Goal: Navigation & Orientation: Find specific page/section

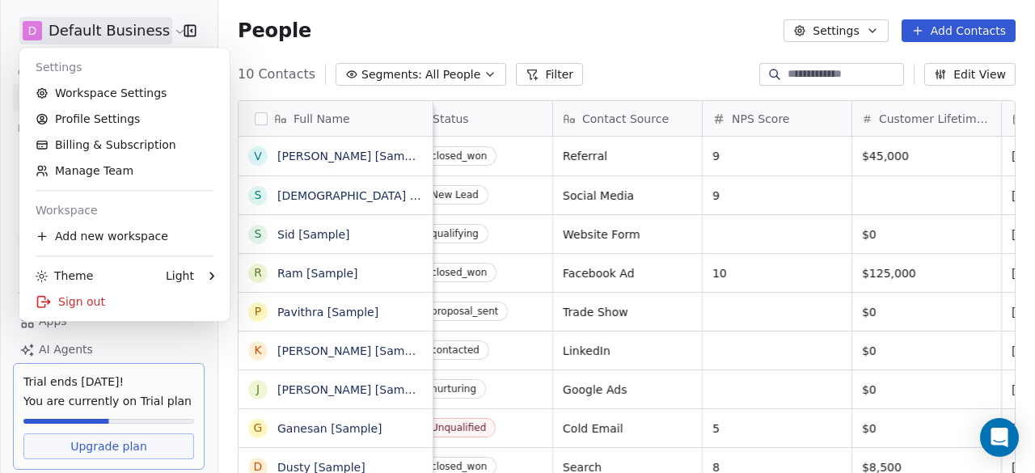
click at [91, 22] on html "D Default Business Contacts People Marketing Workflows Campaigns Metrics & Even…" at bounding box center [517, 236] width 1035 height 473
click at [467, 35] on html "D Default Business Contacts People Marketing Workflows Campaigns Metrics & Even…" at bounding box center [517, 236] width 1035 height 473
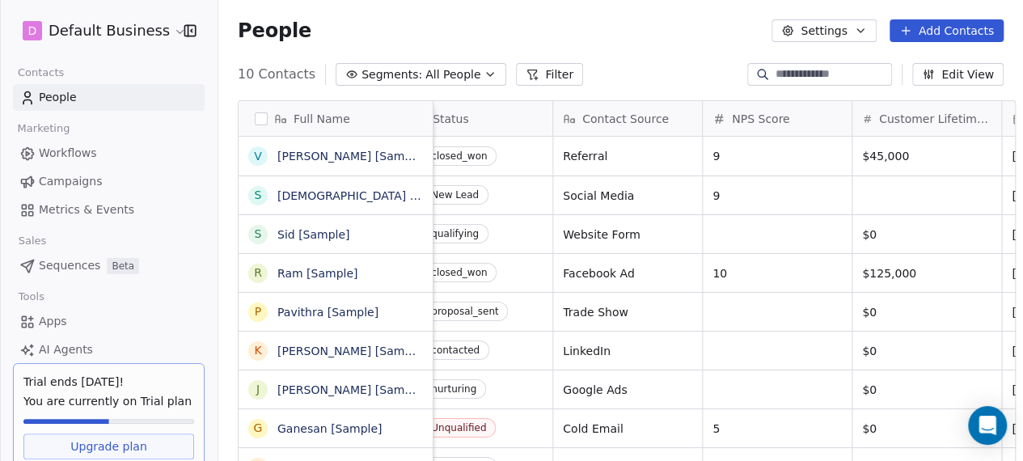
click at [189, 35] on icon "button" at bounding box center [190, 31] width 16 height 16
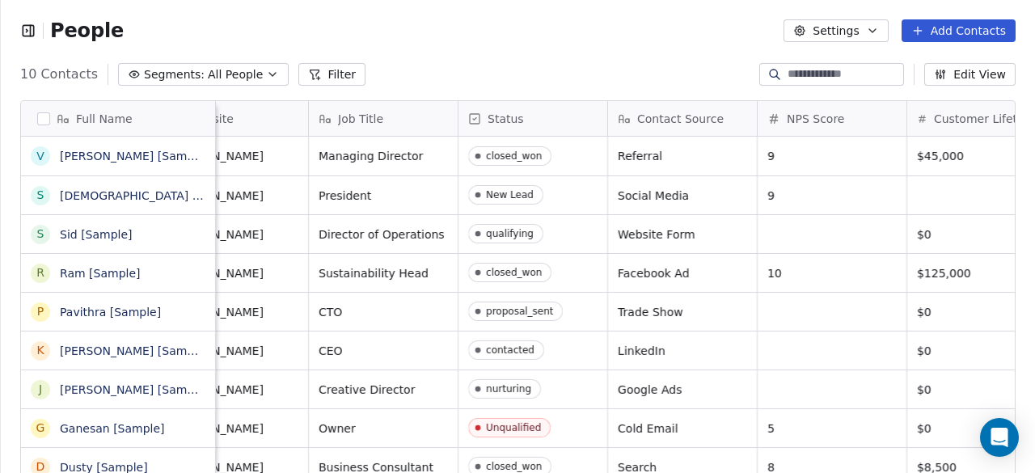
click at [25, 27] on icon "button" at bounding box center [28, 31] width 16 height 16
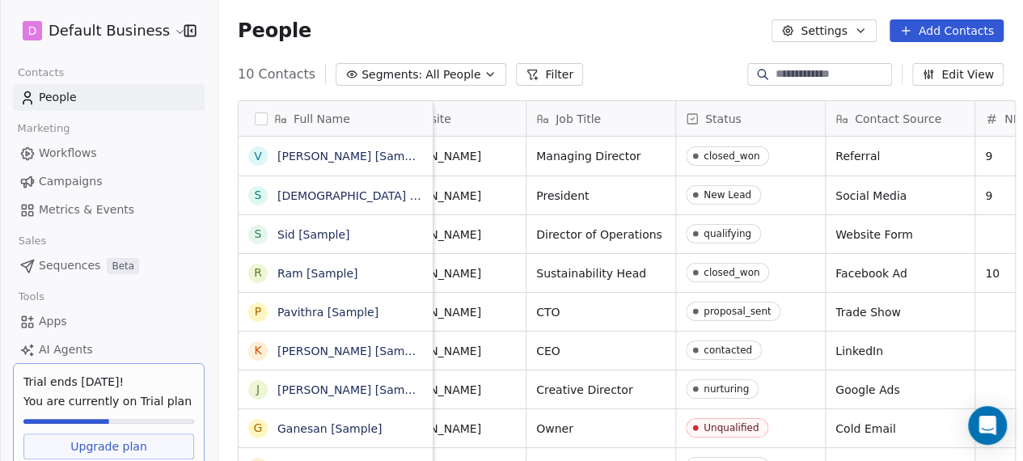
click at [68, 146] on span "Workflows" at bounding box center [68, 153] width 58 height 17
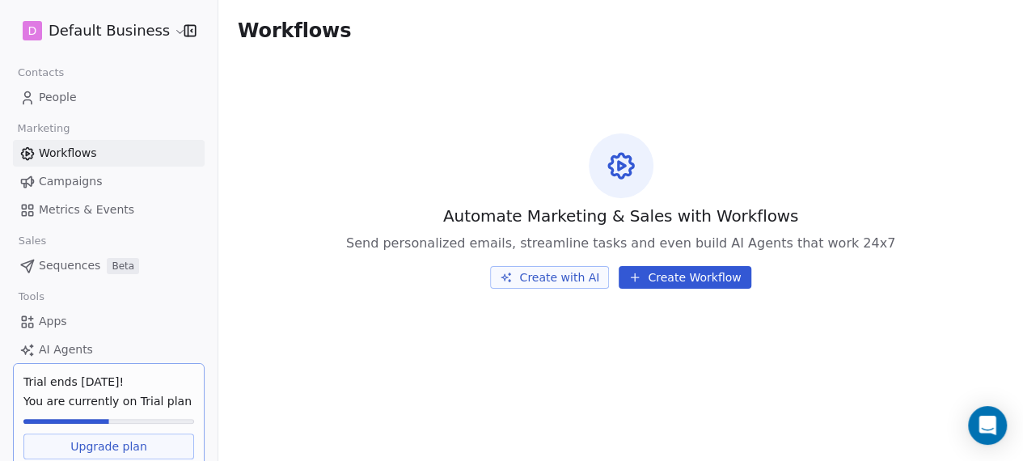
click at [52, 96] on span "People" at bounding box center [58, 97] width 38 height 17
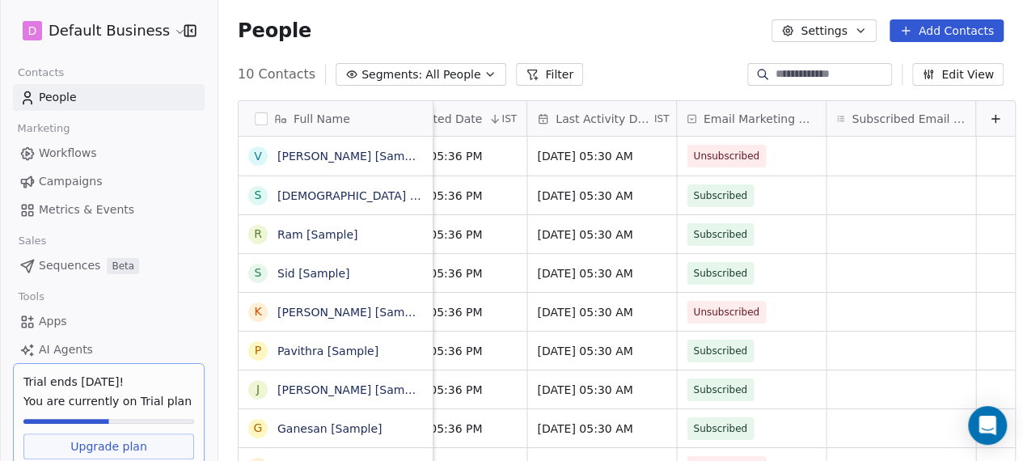
scroll to position [2, 0]
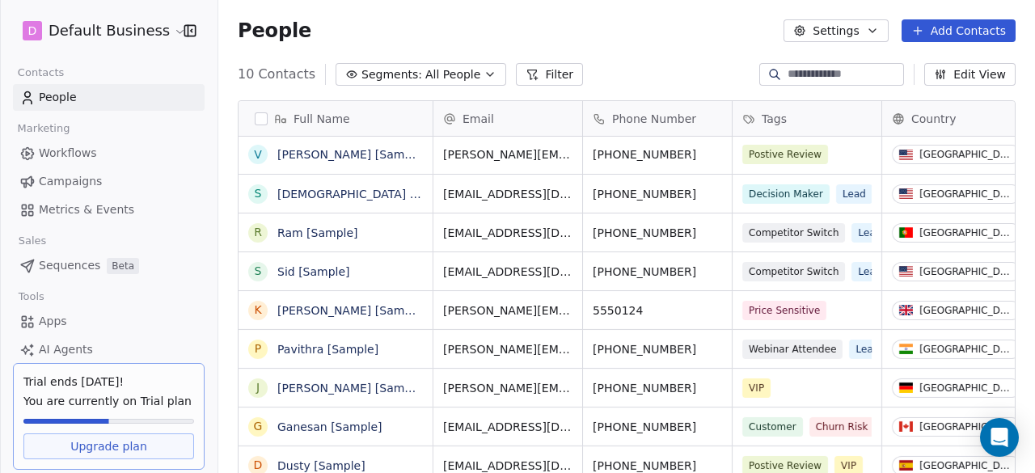
click at [167, 28] on html "D Default Business Contacts People Marketing Workflows Campaigns Metrics & Even…" at bounding box center [517, 236] width 1035 height 473
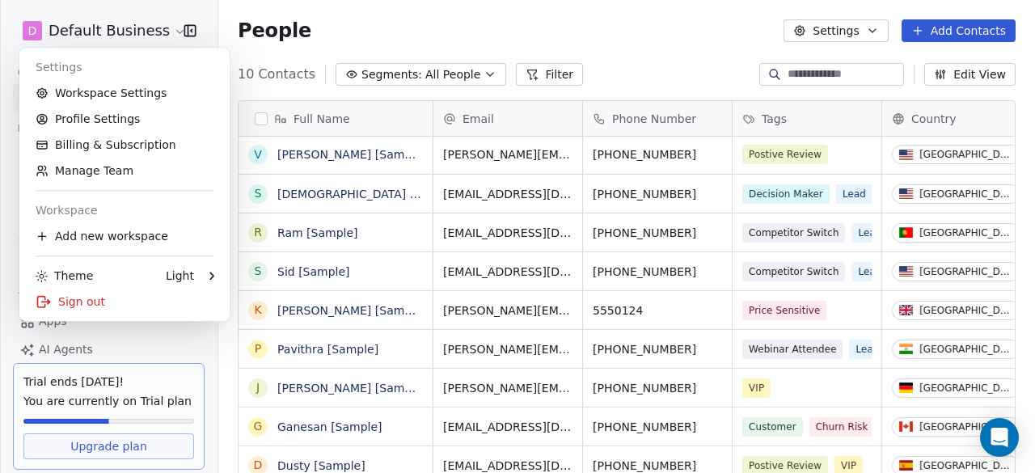
click at [391, 14] on html "D Default Business Contacts People Marketing Workflows Campaigns Metrics & Even…" at bounding box center [517, 236] width 1035 height 473
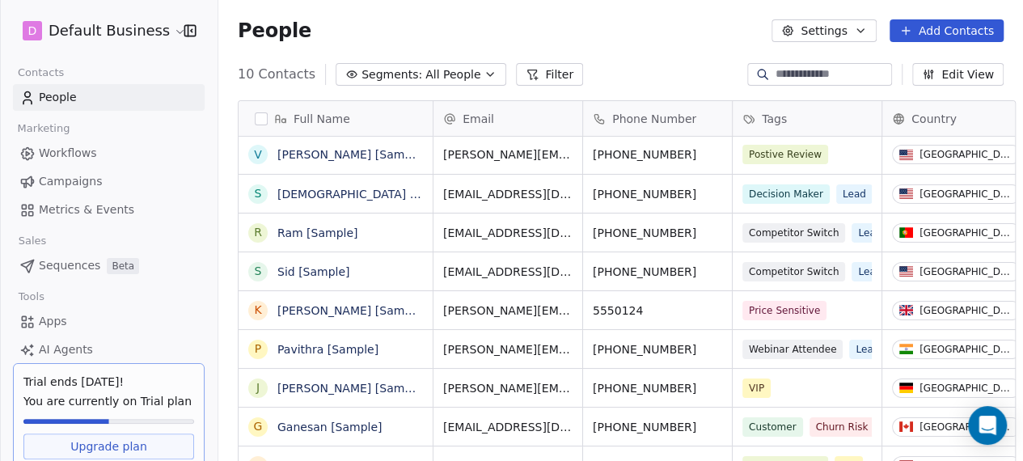
click at [81, 30] on html "D Default Business Contacts People Marketing Workflows Campaigns Metrics & Even…" at bounding box center [511, 230] width 1023 height 461
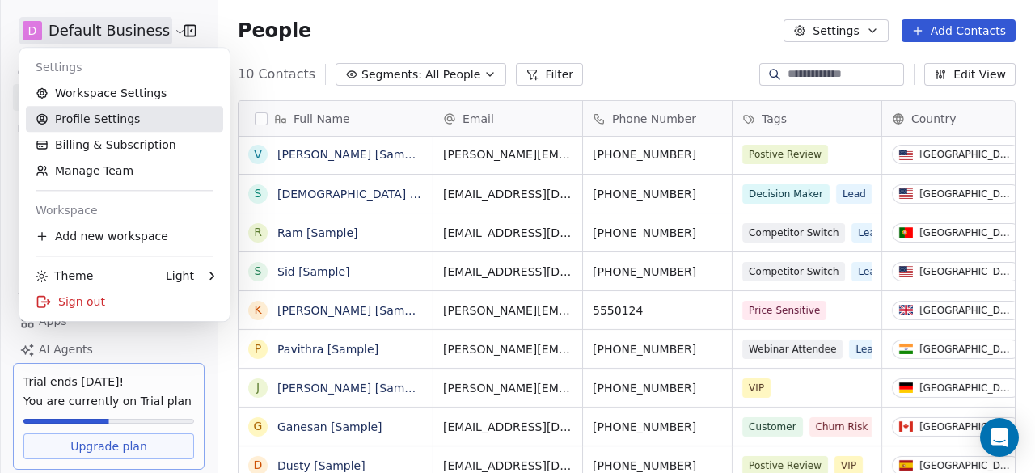
click at [116, 122] on link "Profile Settings" at bounding box center [124, 119] width 197 height 26
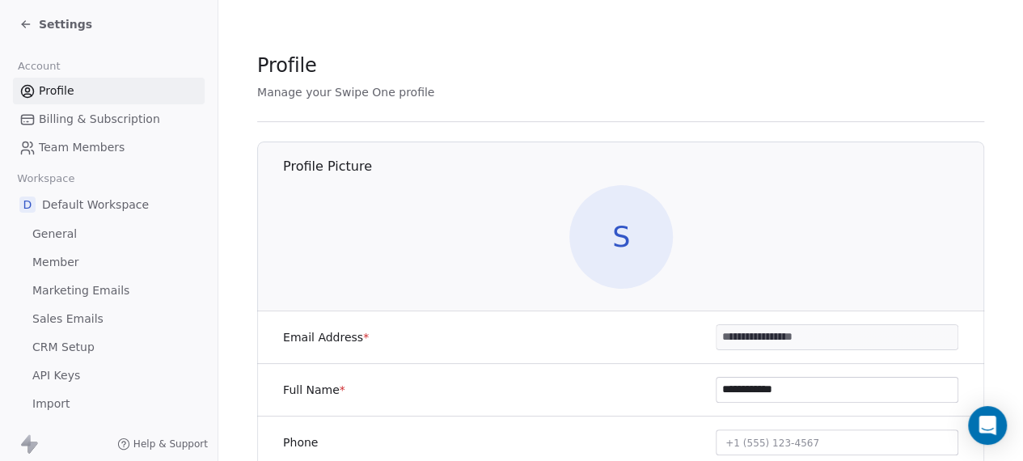
scroll to position [205, 0]
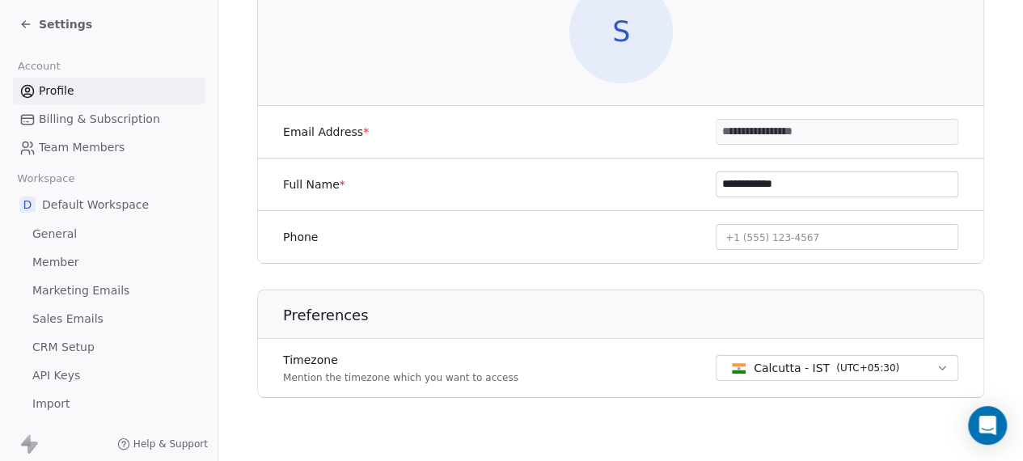
click at [60, 343] on span "CRM Setup" at bounding box center [63, 347] width 62 height 17
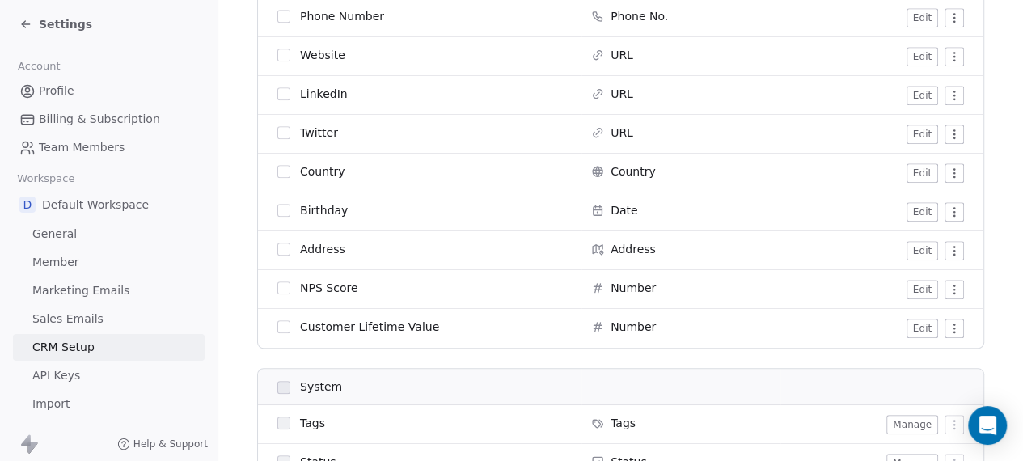
click at [49, 87] on span "Profile" at bounding box center [57, 90] width 36 height 17
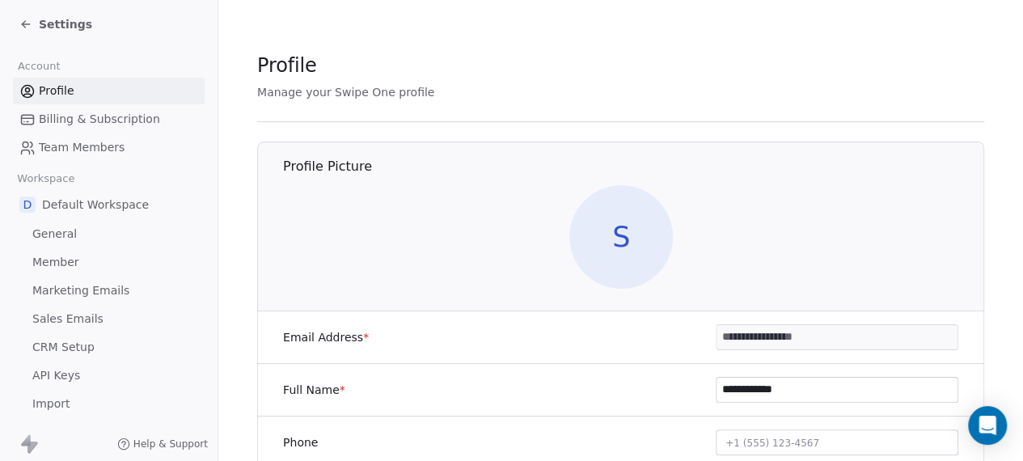
click at [87, 146] on span "Team Members" at bounding box center [82, 147] width 86 height 17
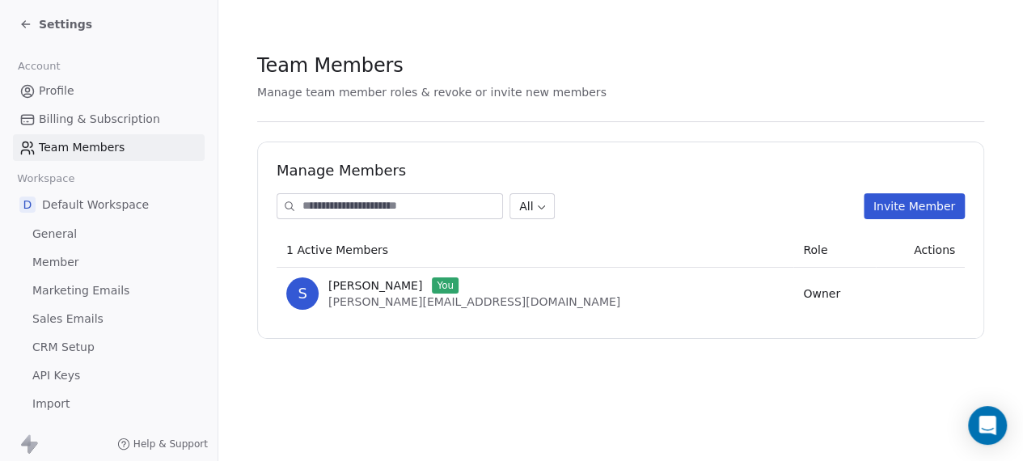
click at [354, 282] on span "[PERSON_NAME]" at bounding box center [375, 285] width 94 height 16
click at [65, 85] on span "Profile" at bounding box center [57, 90] width 36 height 17
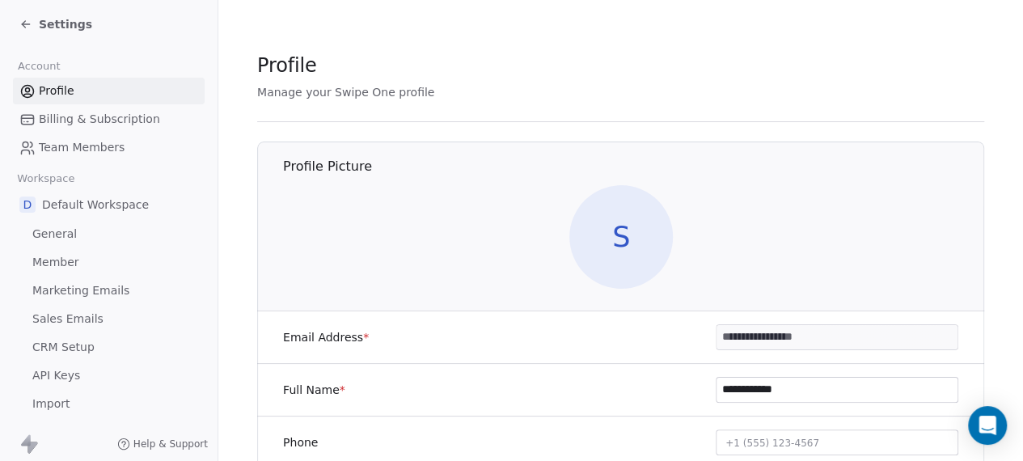
click at [26, 17] on div "Settings" at bounding box center [55, 24] width 73 height 16
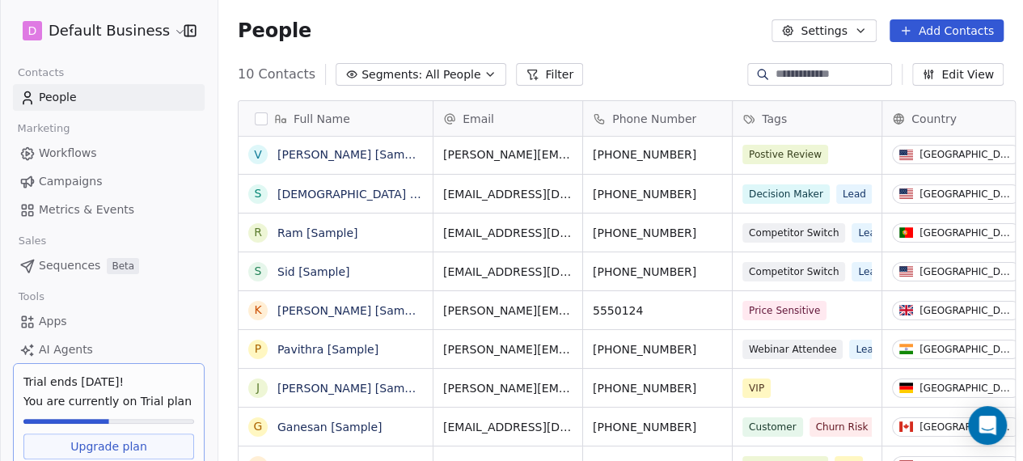
scroll to position [403, 804]
click at [118, 35] on html "D Default Business Contacts People Marketing Workflows Campaigns Metrics & Even…" at bounding box center [511, 230] width 1023 height 461
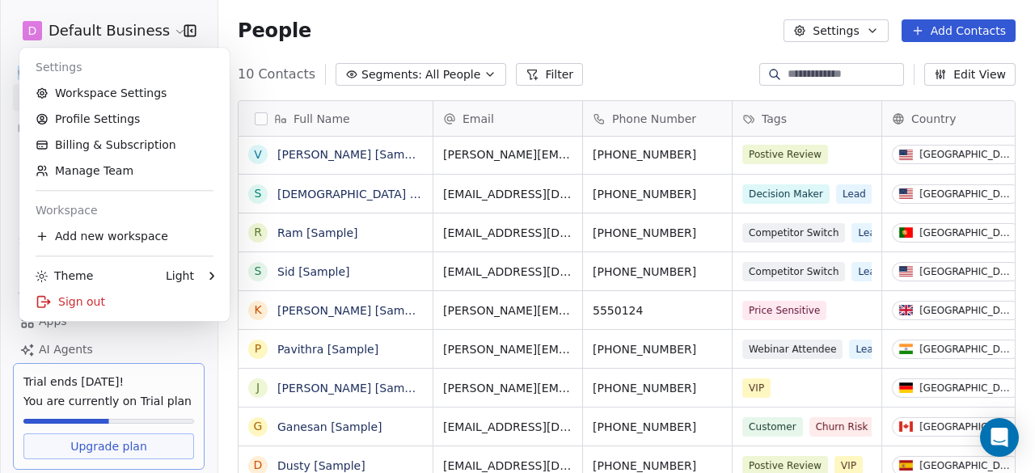
click at [118, 35] on html "D Default Business Contacts People Marketing Workflows Campaigns Metrics & Even…" at bounding box center [517, 236] width 1035 height 473
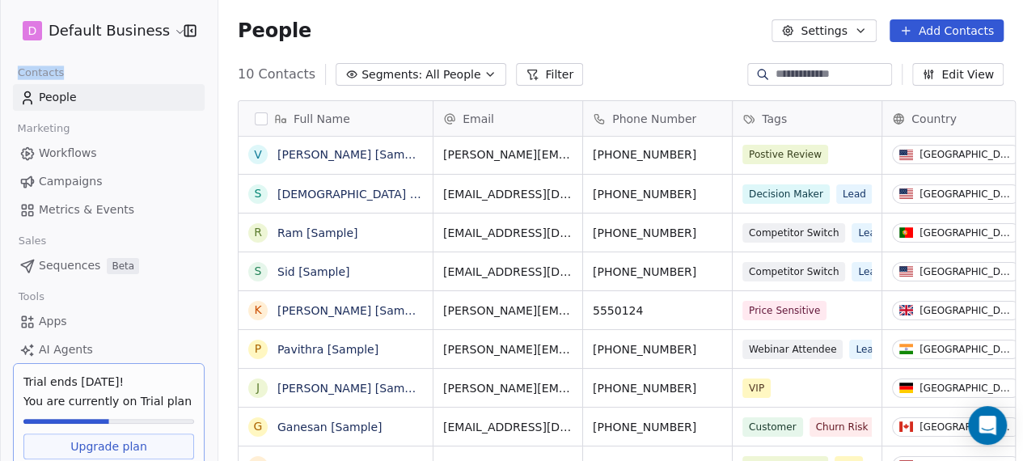
click at [38, 28] on html "D Default Business Contacts People Marketing Workflows Campaigns Metrics & Even…" at bounding box center [511, 230] width 1023 height 461
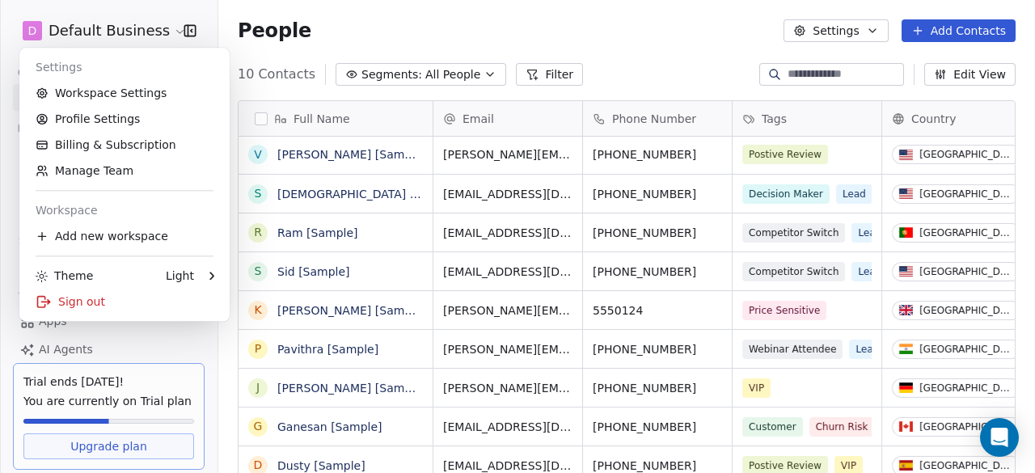
click at [422, 36] on html "D Default Business Contacts People Marketing Workflows Campaigns Metrics & Even…" at bounding box center [517, 236] width 1035 height 473
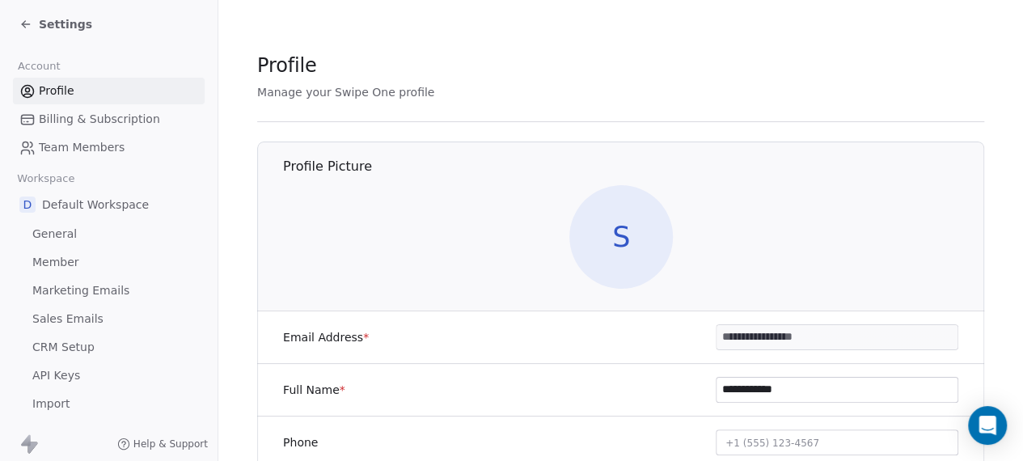
scroll to position [19, 0]
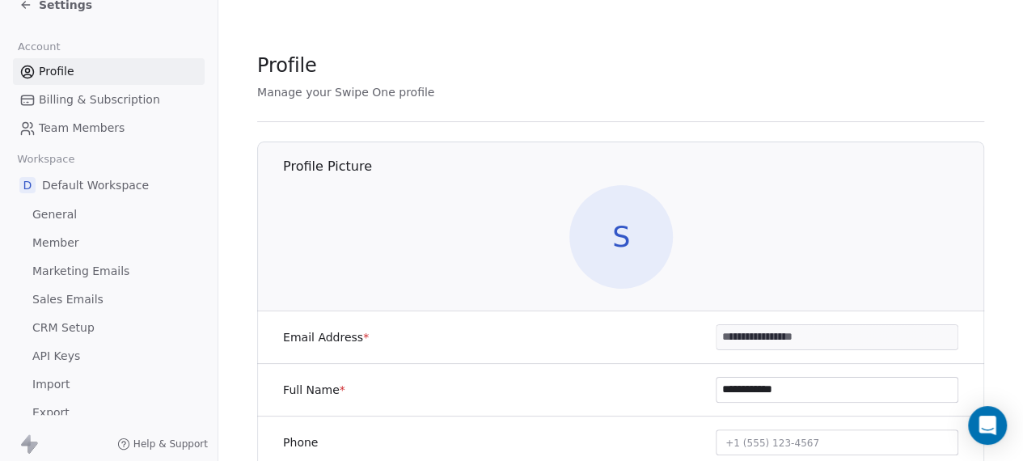
click at [88, 127] on span "Team Members" at bounding box center [82, 128] width 86 height 17
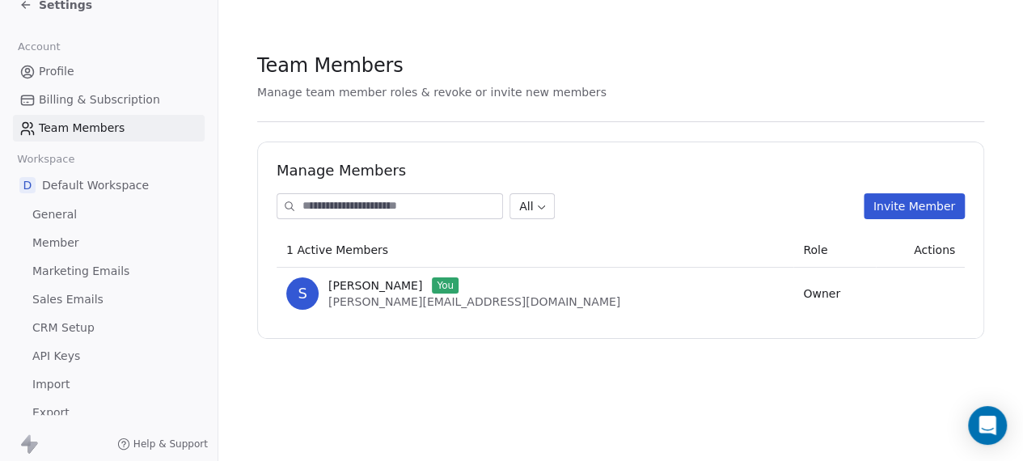
click at [44, 70] on span "Profile" at bounding box center [57, 71] width 36 height 17
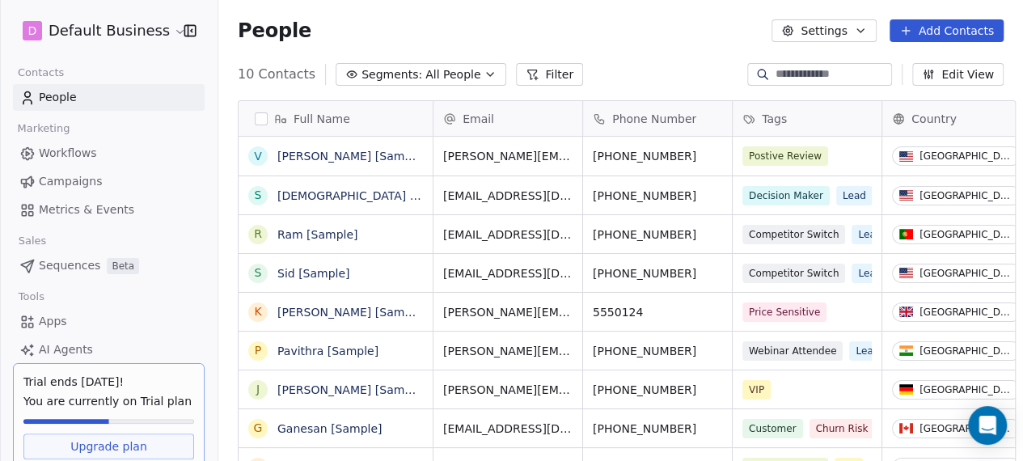
scroll to position [403, 804]
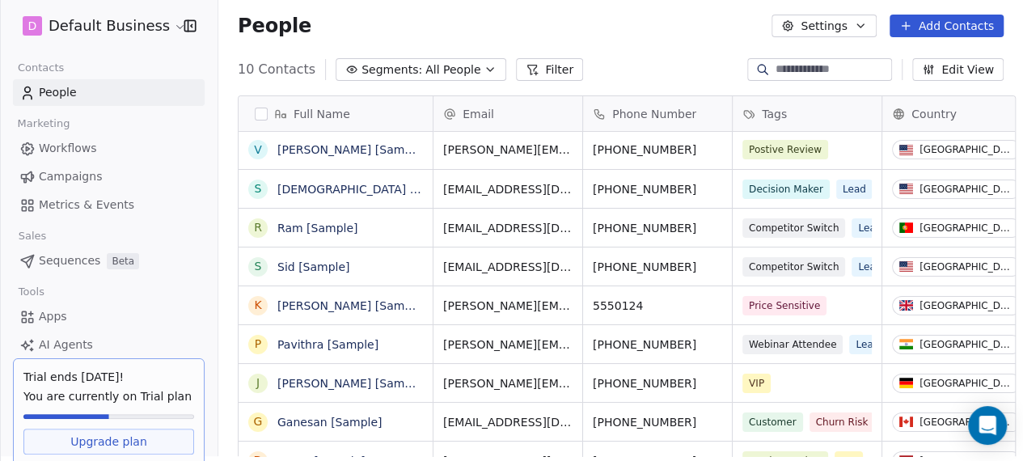
scroll to position [11, 0]
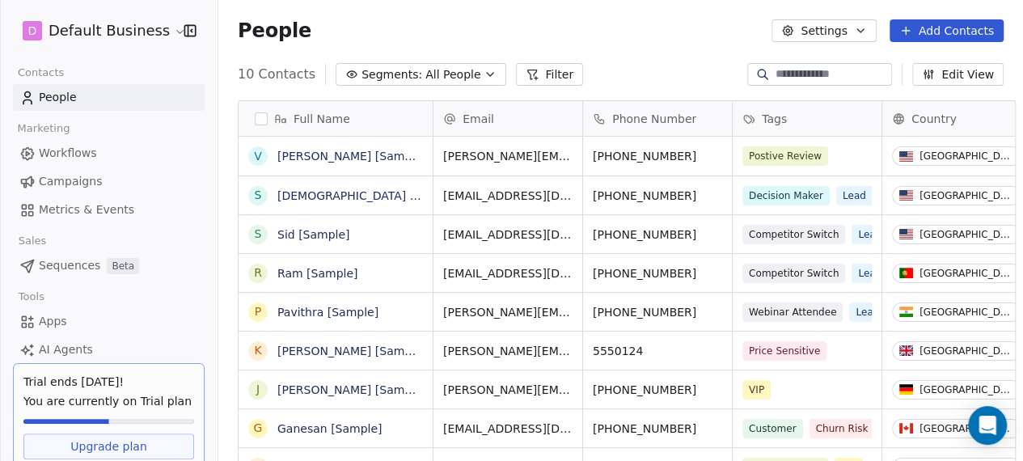
scroll to position [403, 804]
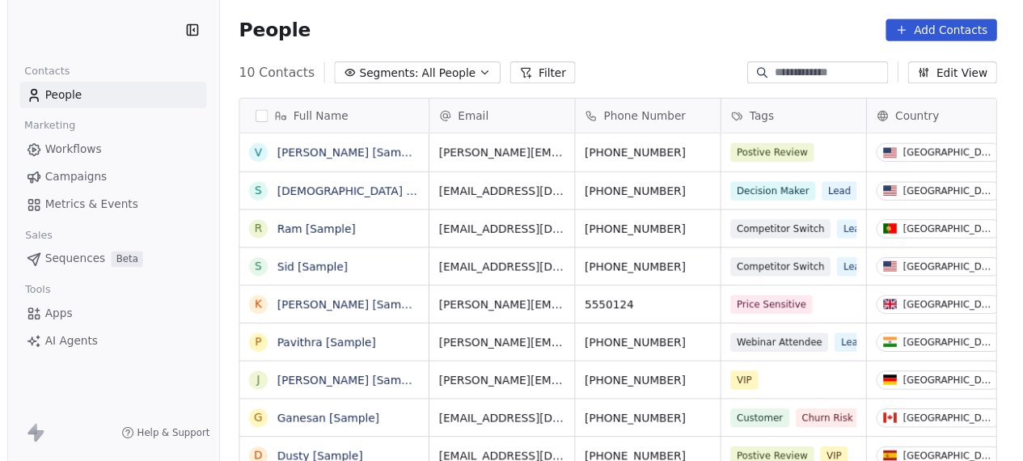
scroll to position [403, 804]
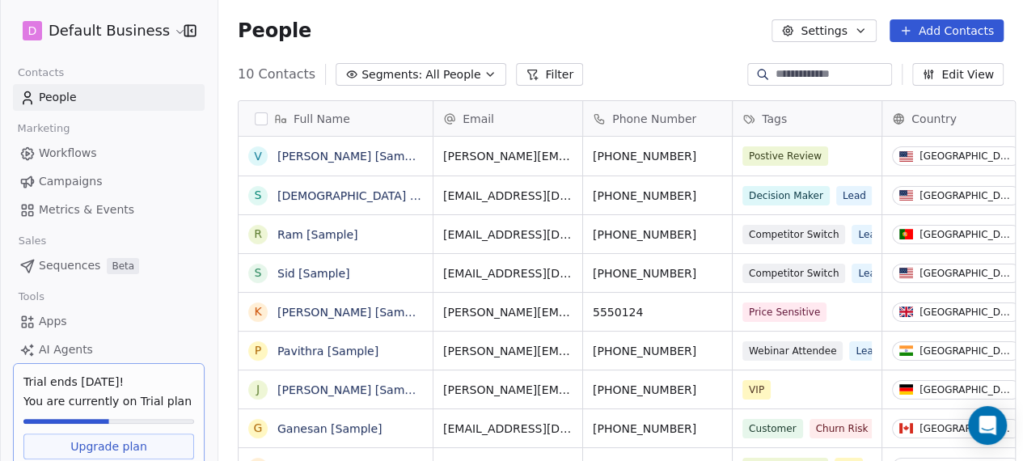
click at [30, 33] on html "D Default Business Contacts People Marketing Workflows Campaigns Metrics & Even…" at bounding box center [511, 230] width 1023 height 461
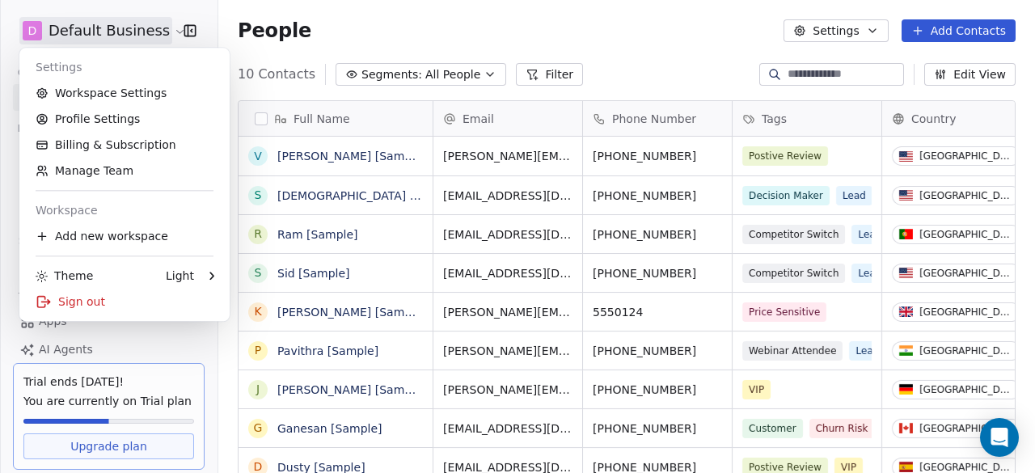
click at [641, 35] on html "D Default Business Contacts People Marketing Workflows Campaigns Metrics & Even…" at bounding box center [517, 236] width 1035 height 473
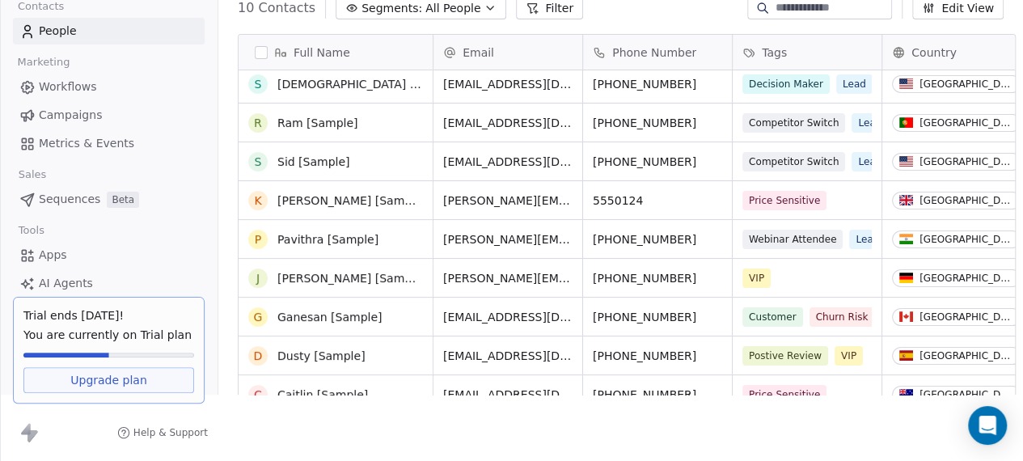
scroll to position [0, 0]
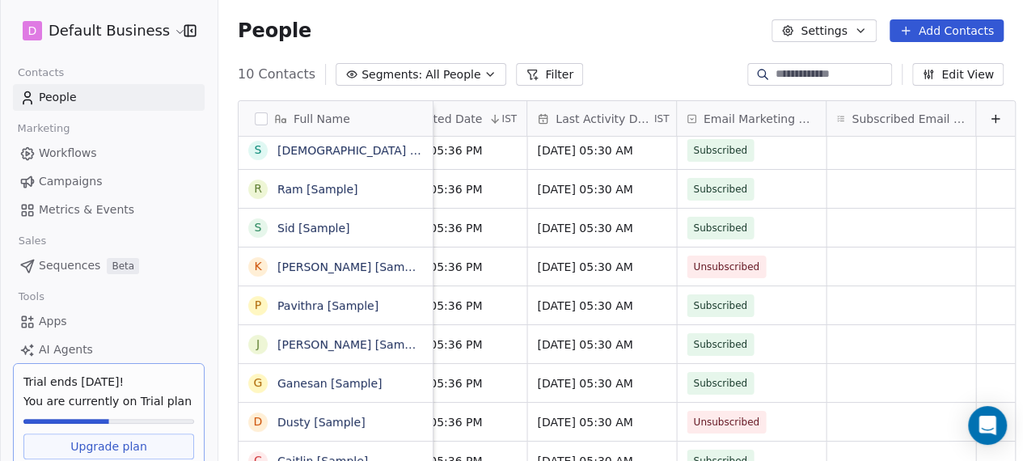
click at [169, 30] on html "D Default Business Contacts People Marketing Workflows Campaigns Metrics & Even…" at bounding box center [511, 230] width 1023 height 461
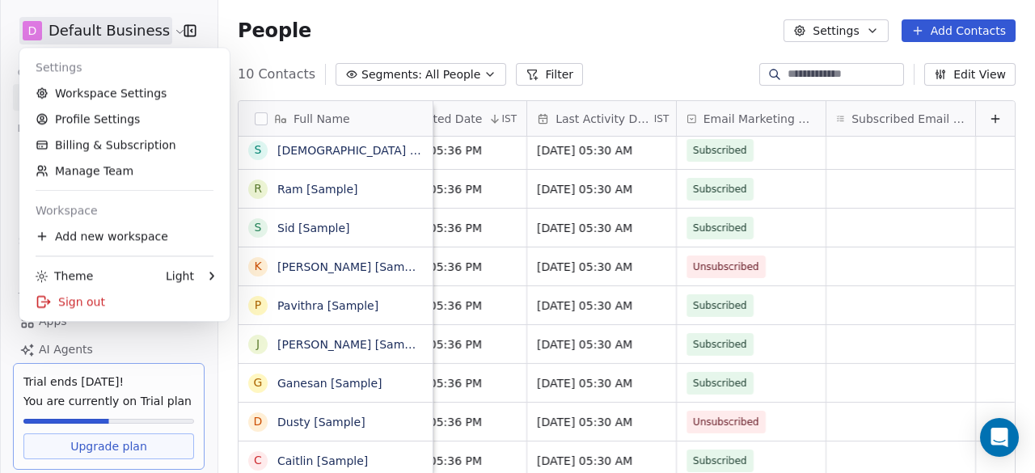
click at [713, 36] on html "D Default Business Contacts People Marketing Workflows Campaigns Metrics & Even…" at bounding box center [517, 236] width 1035 height 473
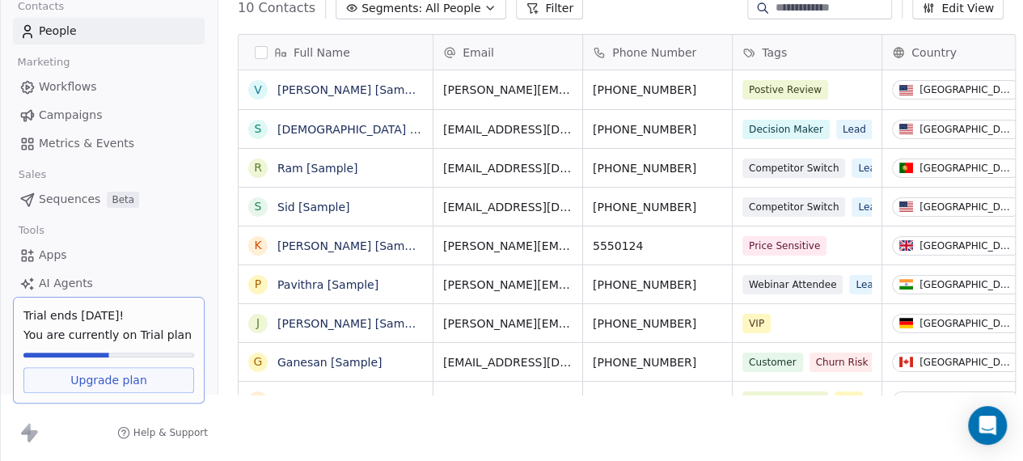
scroll to position [0, 1]
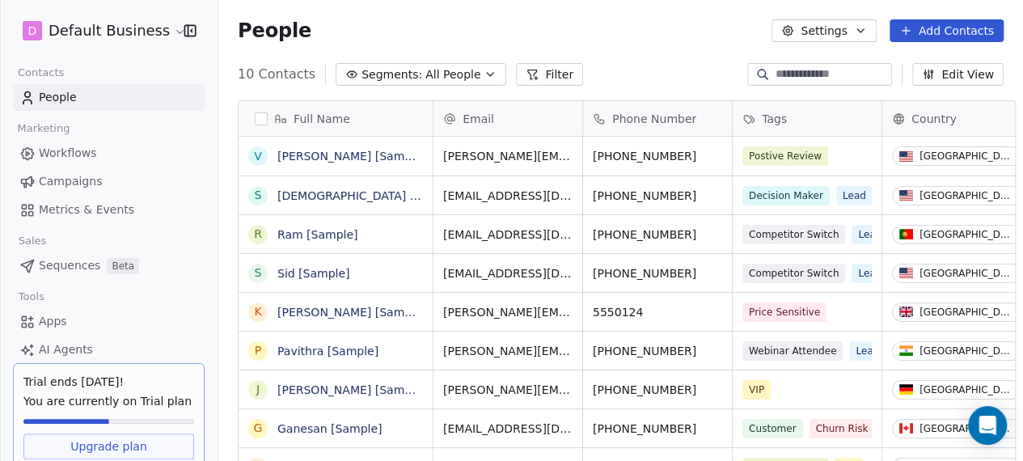
click at [483, 73] on icon "button" at bounding box center [489, 74] width 13 height 13
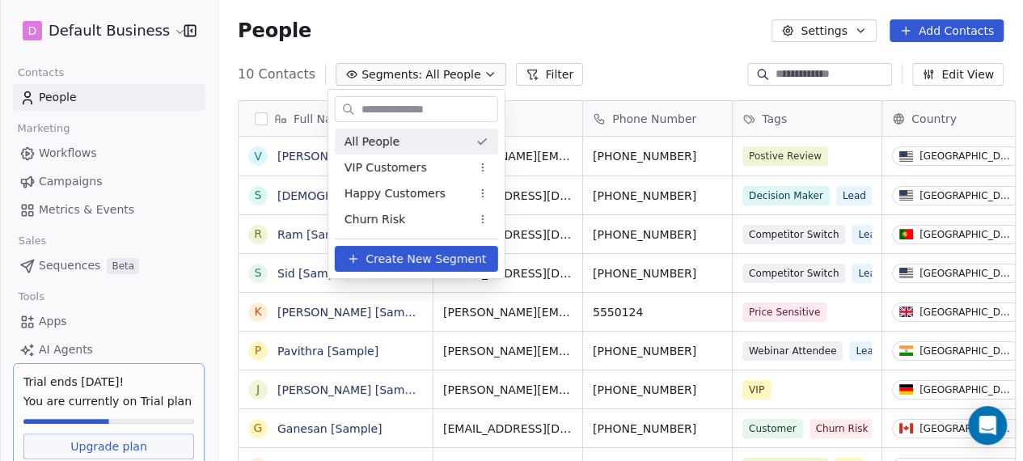
scroll to position [0, 0]
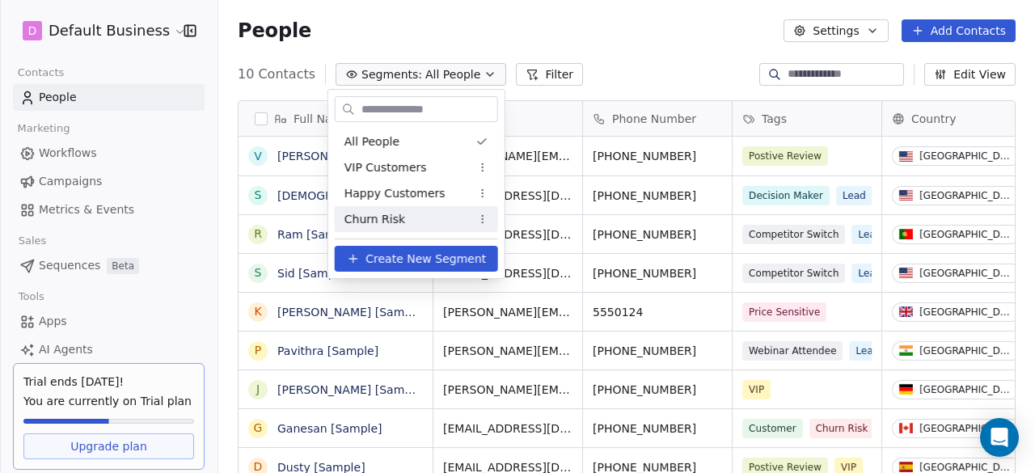
click at [395, 214] on span "Churn Risk" at bounding box center [374, 219] width 61 height 17
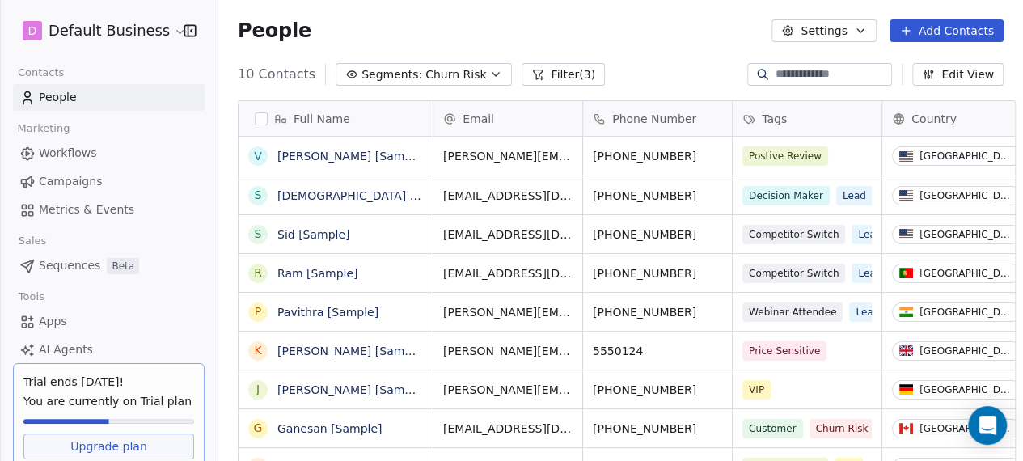
click at [489, 74] on icon "button" at bounding box center [495, 74] width 13 height 13
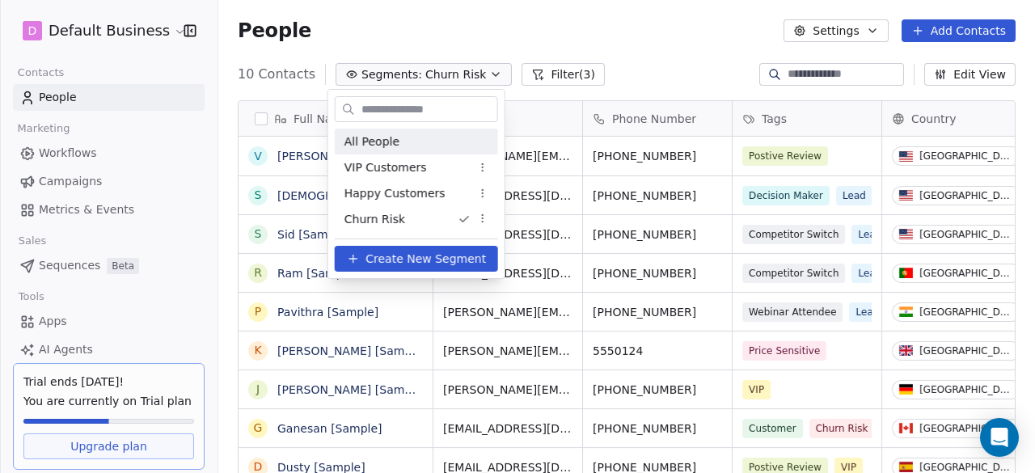
click at [385, 146] on span "All People" at bounding box center [371, 141] width 55 height 17
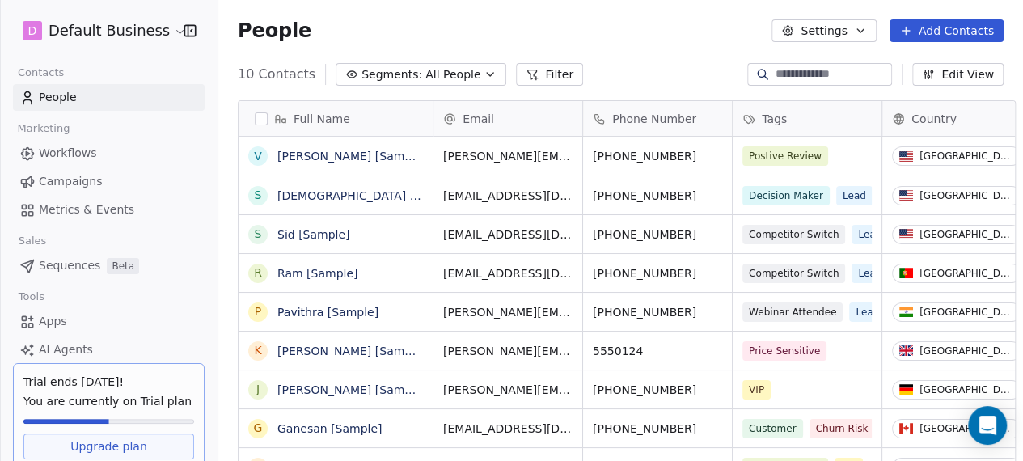
click at [532, 74] on button "Filter" at bounding box center [549, 74] width 67 height 23
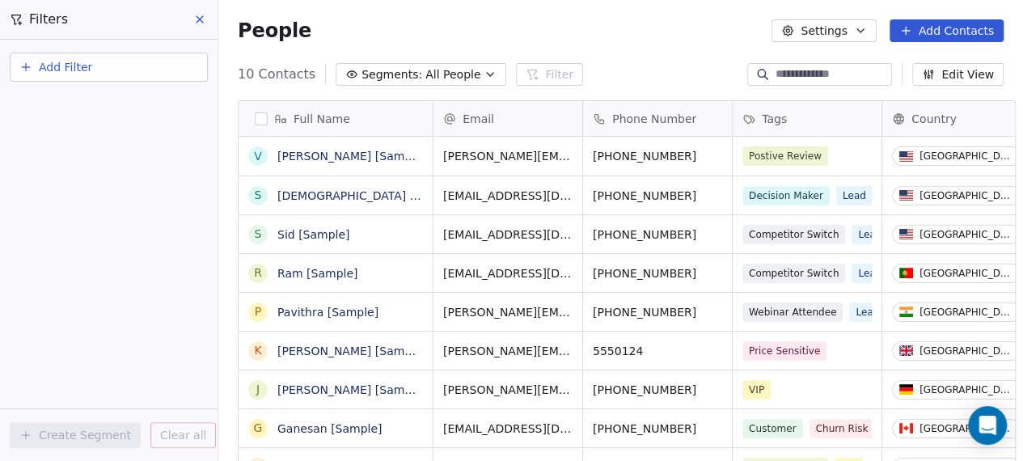
click at [198, 24] on icon at bounding box center [199, 19] width 13 height 13
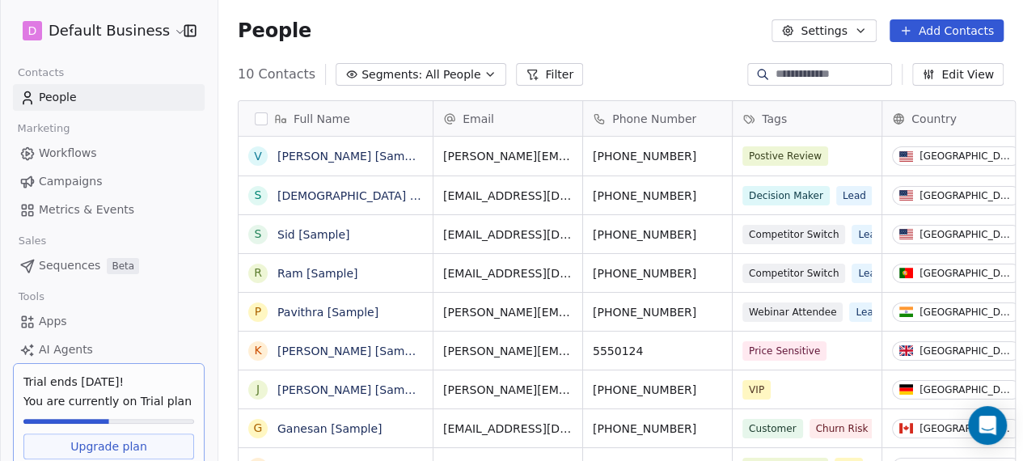
click at [868, 32] on button "Settings" at bounding box center [823, 30] width 104 height 23
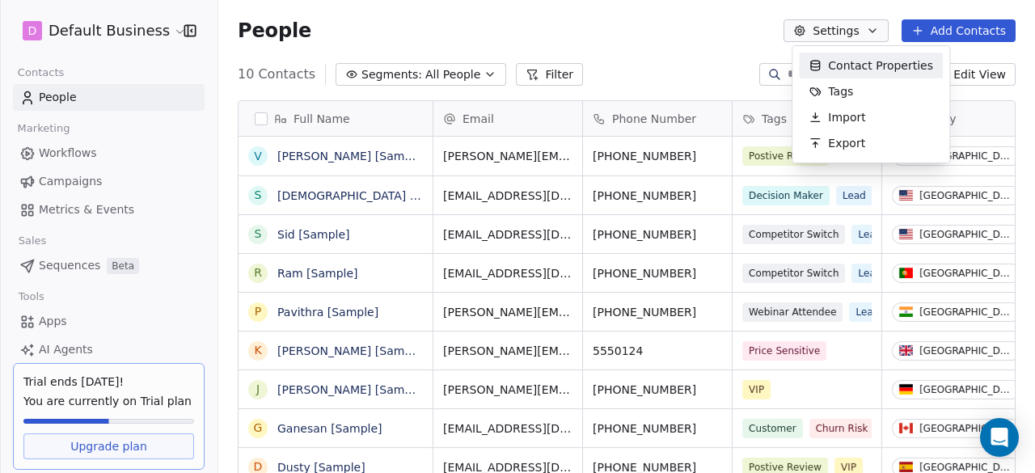
click at [641, 50] on html "D Default Business Contacts People Marketing Workflows Campaigns Metrics & Even…" at bounding box center [517, 236] width 1035 height 473
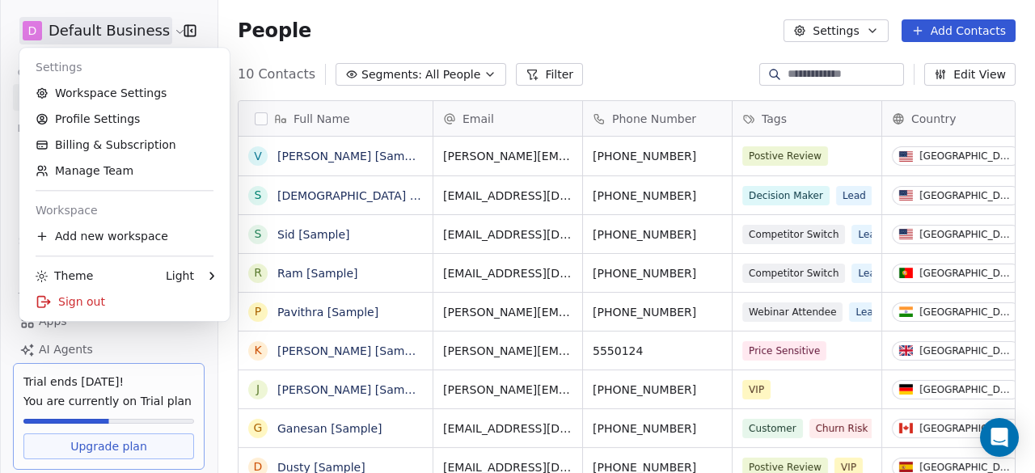
click at [169, 31] on html "D Default Business Contacts People Marketing Workflows Campaigns Metrics & Even…" at bounding box center [517, 236] width 1035 height 473
click at [367, 27] on html "D Default Business Contacts People Marketing Workflows Campaigns Metrics & Even…" at bounding box center [517, 236] width 1035 height 473
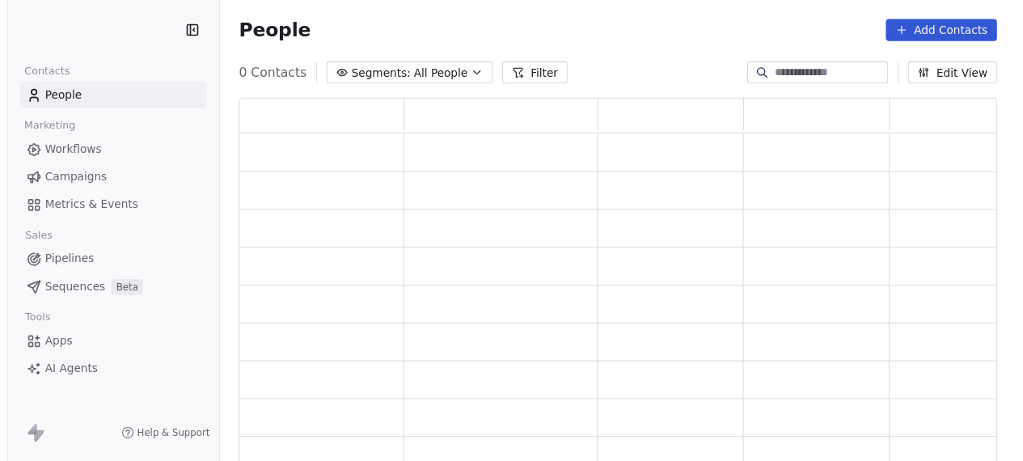
scroll to position [365, 765]
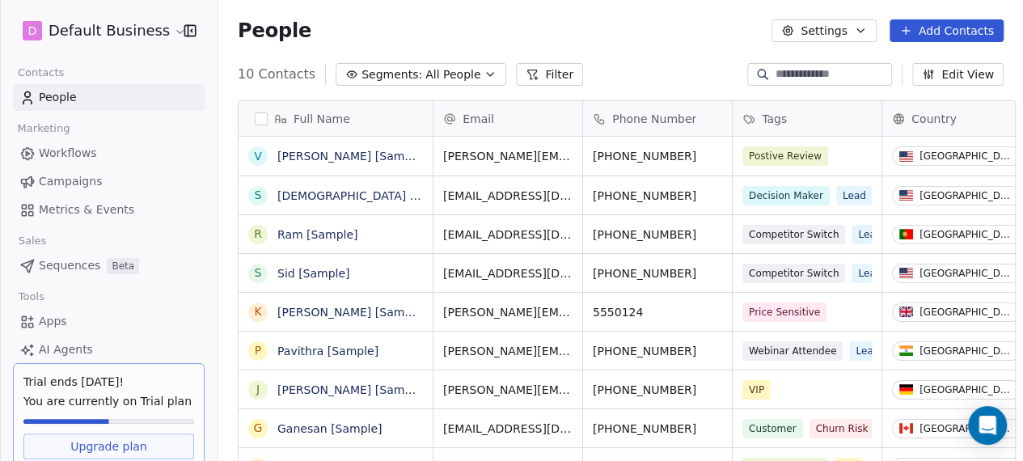
scroll to position [403, 804]
click at [863, 32] on icon "button" at bounding box center [860, 30] width 6 height 3
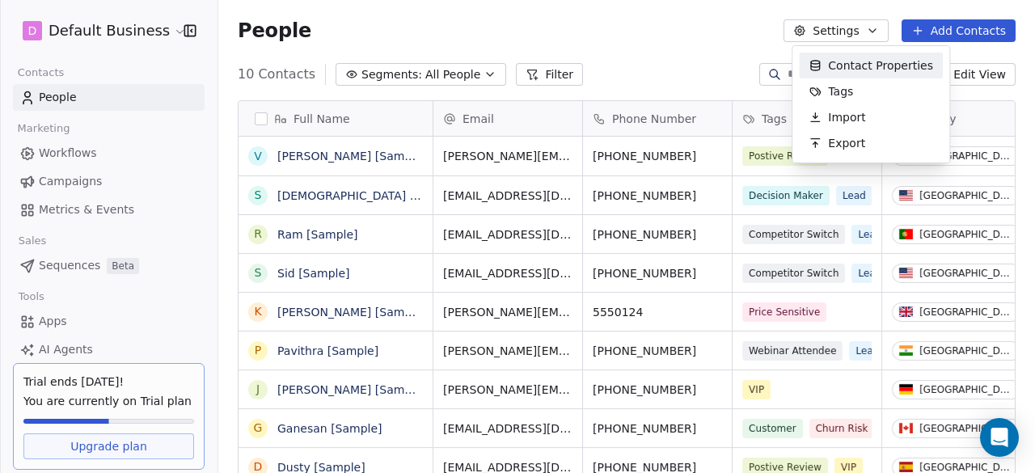
click at [663, 26] on html "D Default Business Contacts People Marketing Workflows Campaigns Metrics & Even…" at bounding box center [517, 236] width 1035 height 473
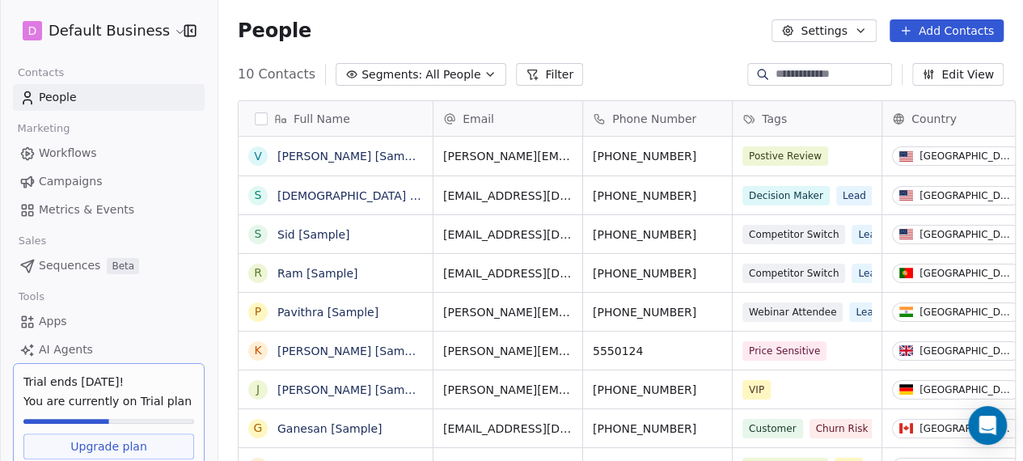
click at [170, 33] on html "D Default Business Contacts People Marketing Workflows Campaigns Metrics & Even…" at bounding box center [511, 230] width 1023 height 461
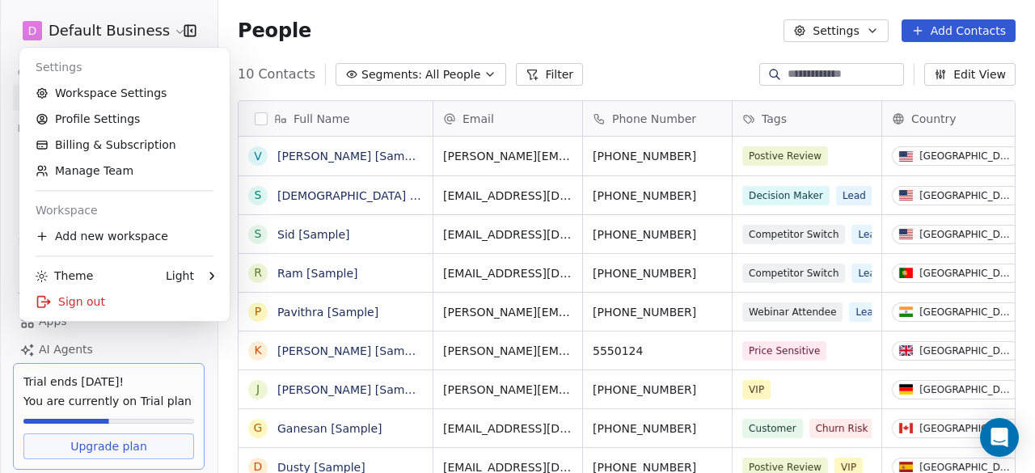
click at [411, 15] on html "D Default Business Contacts People Marketing Workflows Campaigns Metrics & Even…" at bounding box center [517, 236] width 1035 height 473
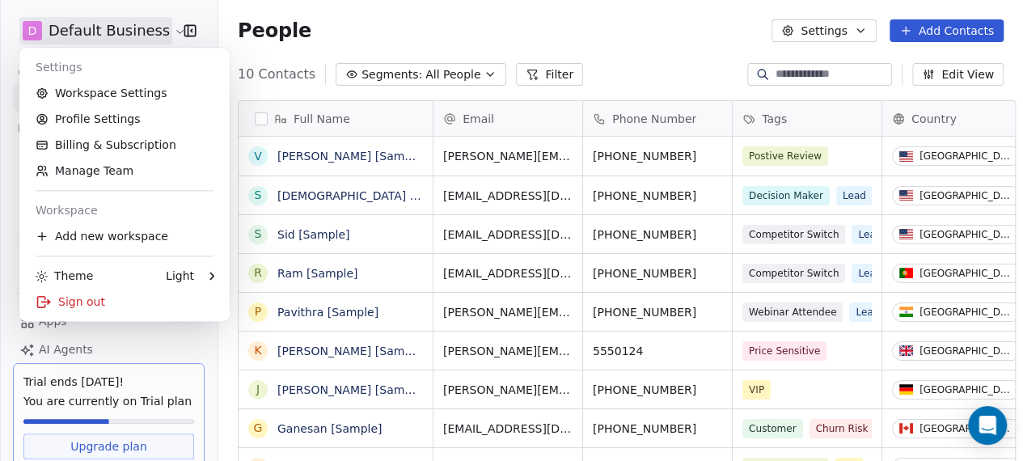
click at [144, 35] on html "D Default Business Contacts People Marketing Workflows Campaigns Metrics & Even…" at bounding box center [511, 230] width 1023 height 461
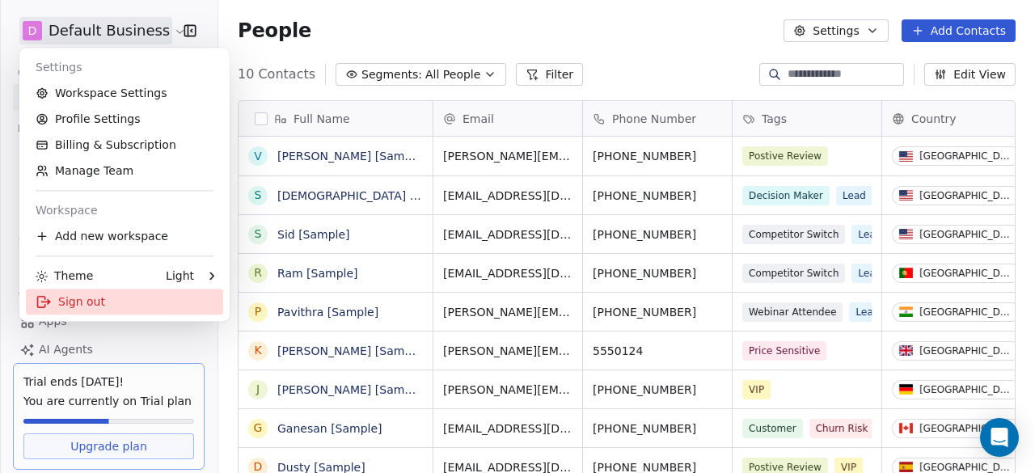
click at [105, 298] on div "Sign out" at bounding box center [124, 302] width 197 height 26
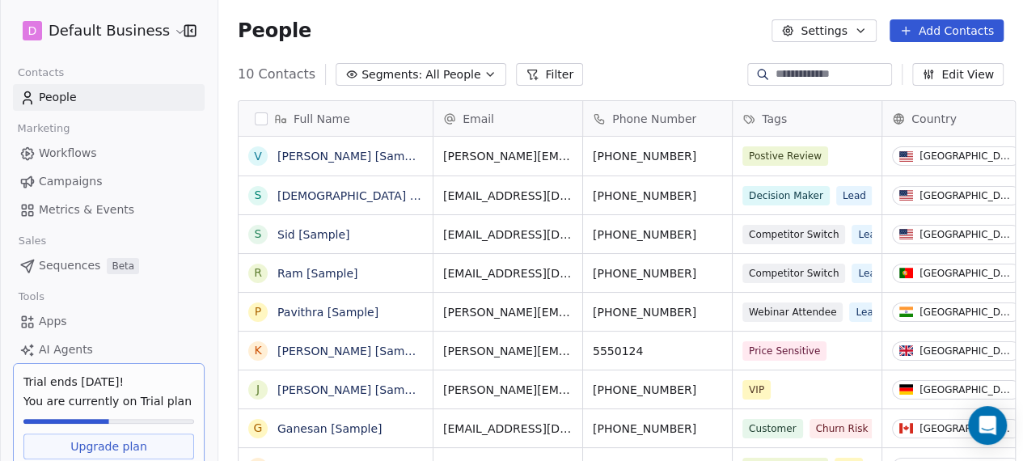
click at [150, 32] on html "D Default Business Contacts People Marketing Workflows Campaigns Metrics & Even…" at bounding box center [511, 230] width 1023 height 461
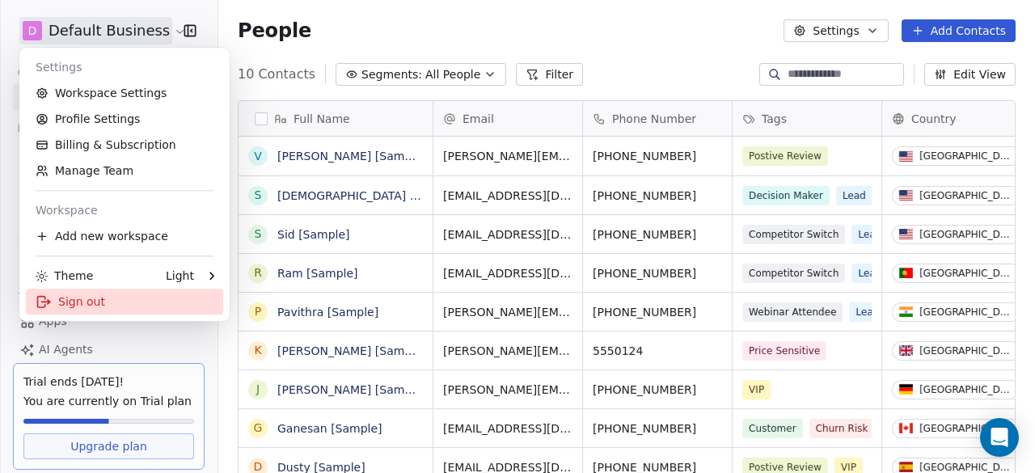
click at [71, 305] on div "Sign out" at bounding box center [124, 302] width 197 height 26
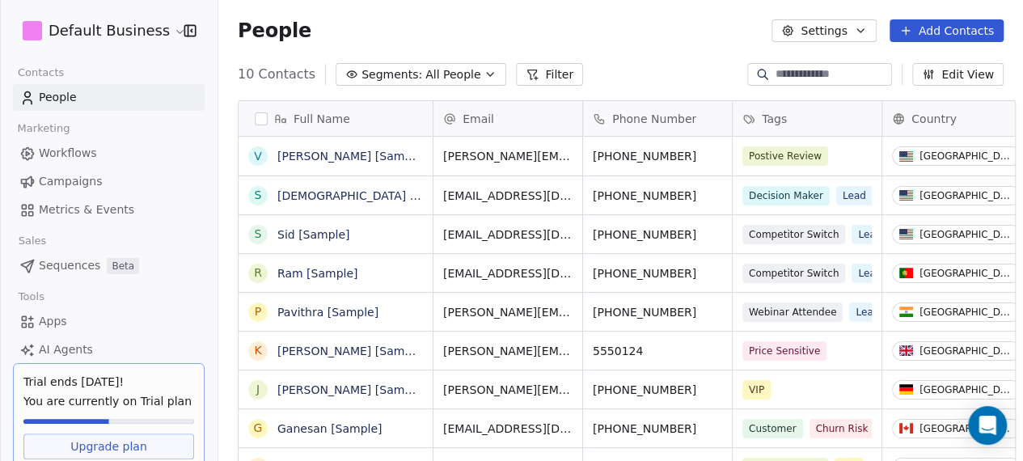
scroll to position [403, 804]
click at [171, 30] on html "D Default Business Contacts People Marketing Workflows Campaigns Metrics & Even…" at bounding box center [511, 230] width 1023 height 461
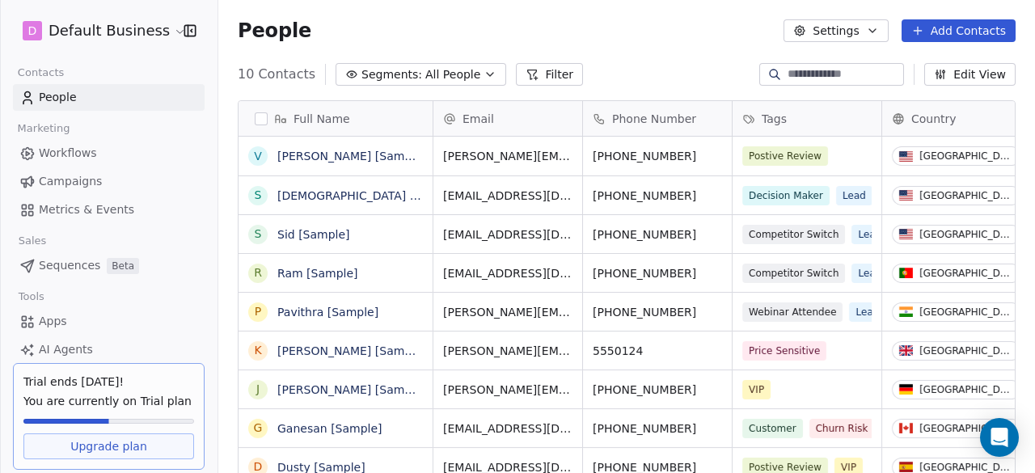
click at [437, 27] on html "D Default Business Contacts People Marketing Workflows Campaigns Metrics & Even…" at bounding box center [517, 236] width 1035 height 473
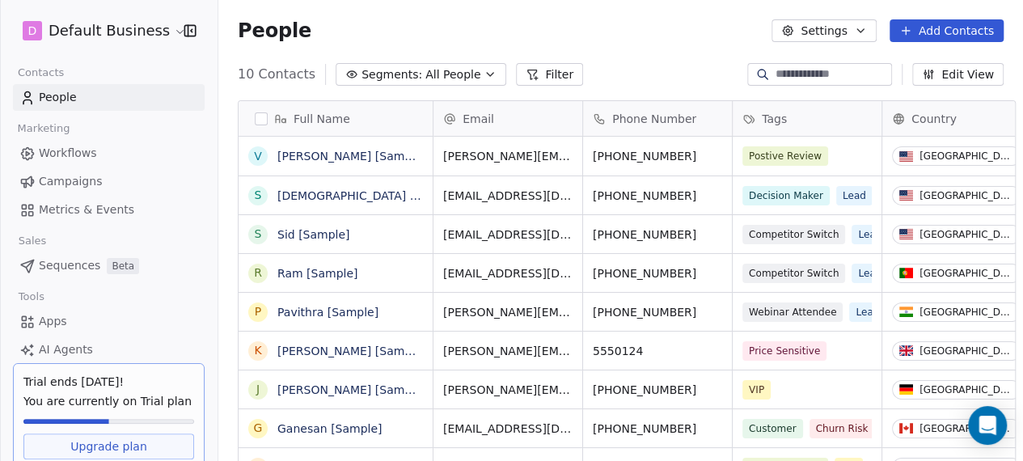
scroll to position [0, 0]
click at [121, 31] on html "D Default Business Contacts People Marketing Workflows Campaigns Metrics & Even…" at bounding box center [511, 230] width 1023 height 461
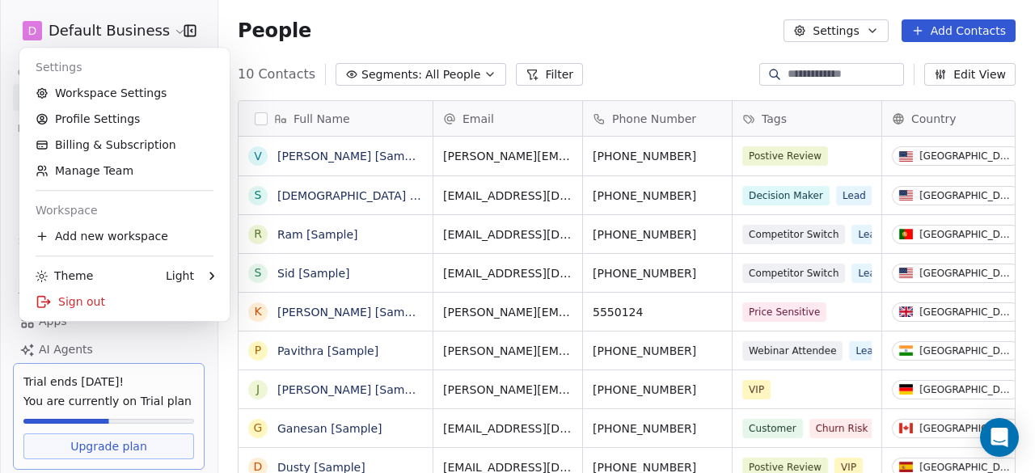
click at [644, 59] on html "D Default Business Contacts People Marketing Workflows Campaigns Metrics & Even…" at bounding box center [517, 236] width 1035 height 473
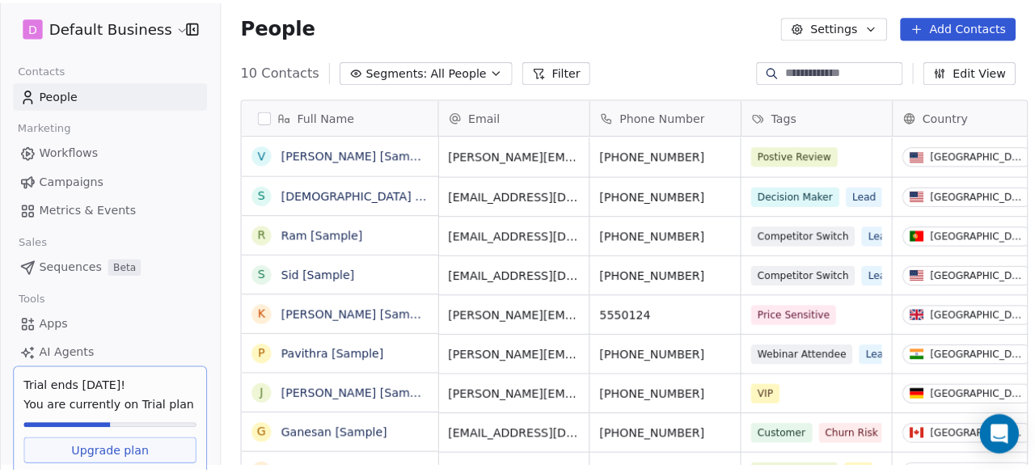
scroll to position [16, 0]
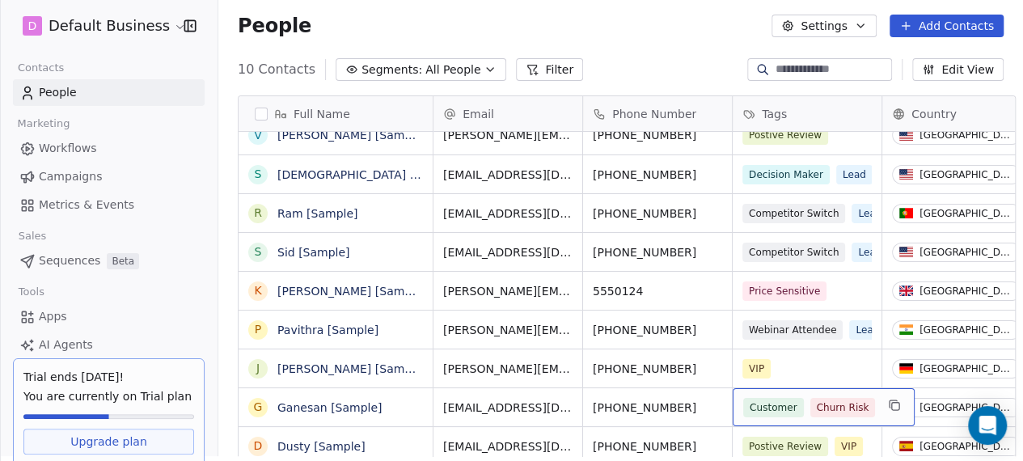
click at [846, 400] on span "Churn Risk" at bounding box center [842, 407] width 65 height 19
click at [879, 402] on div "Customer Churn Risk" at bounding box center [823, 407] width 182 height 38
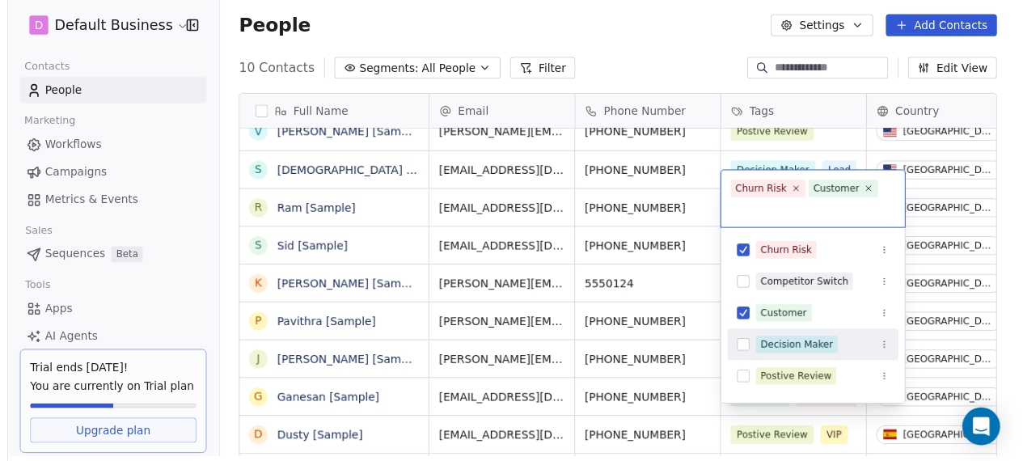
scroll to position [124, 0]
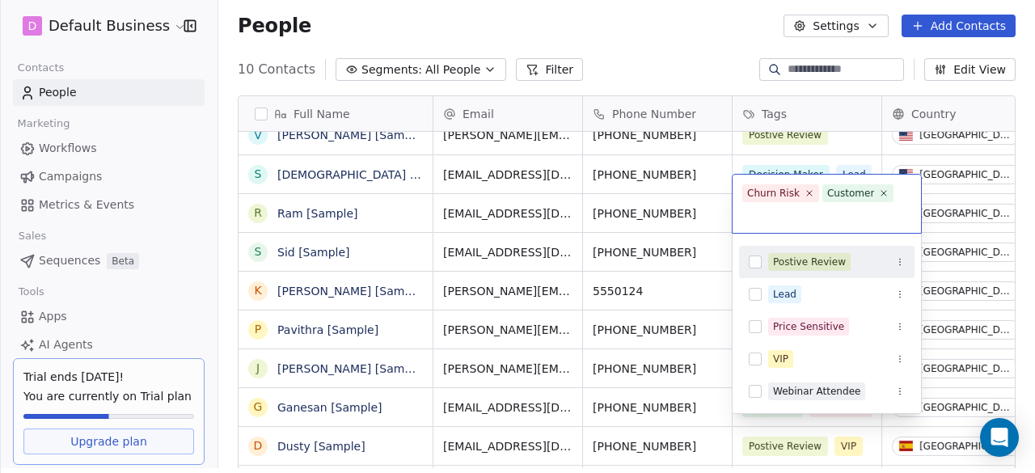
click at [644, 40] on html "D Default Business Contacts People Marketing Workflows Campaigns Metrics & Even…" at bounding box center [517, 231] width 1035 height 473
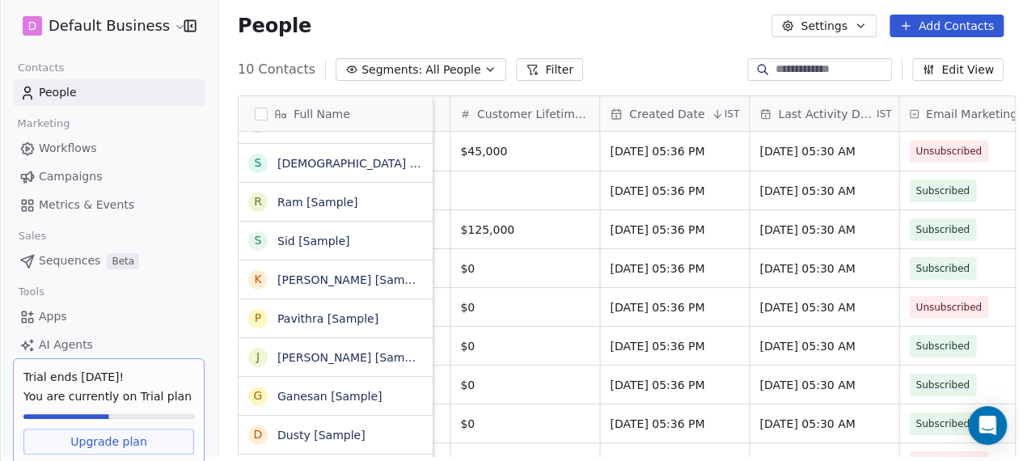
scroll to position [0, 0]
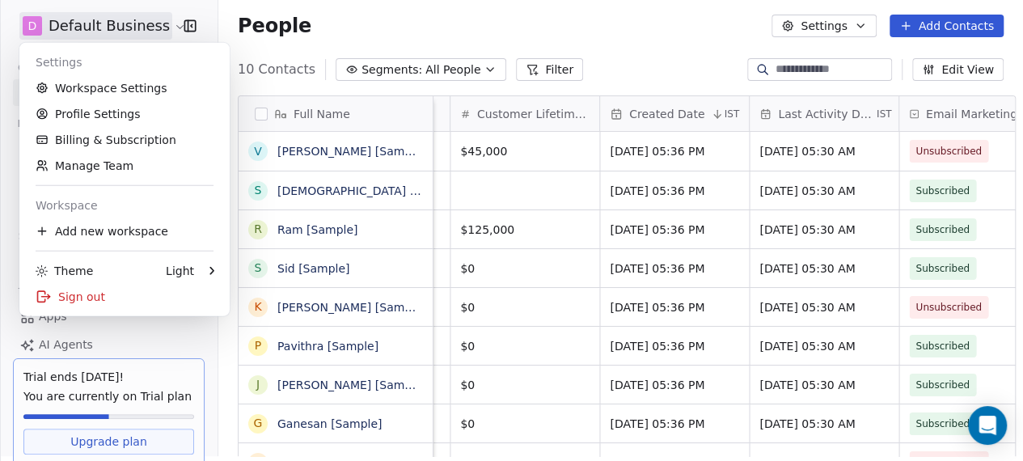
click at [158, 19] on html "D Default Business Contacts People Marketing Workflows Campaigns Metrics & Even…" at bounding box center [511, 225] width 1023 height 461
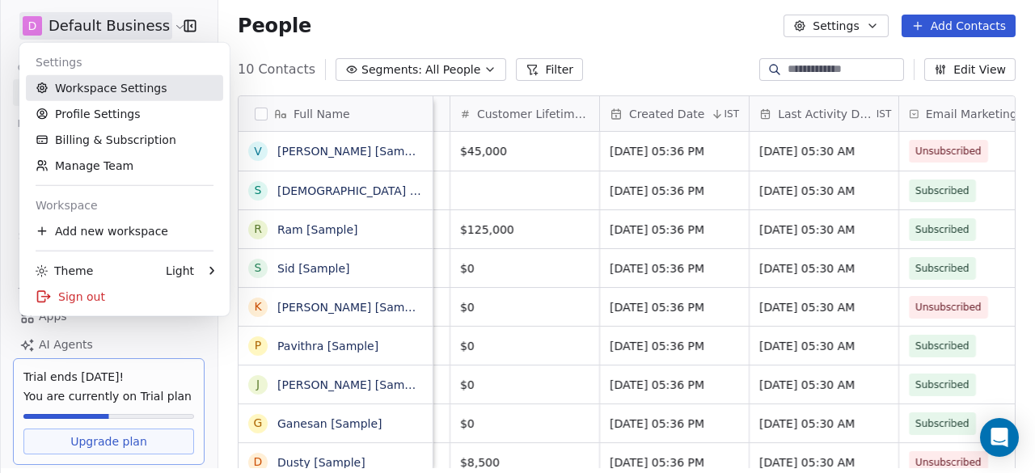
click at [158, 86] on link "Workspace Settings" at bounding box center [124, 88] width 197 height 26
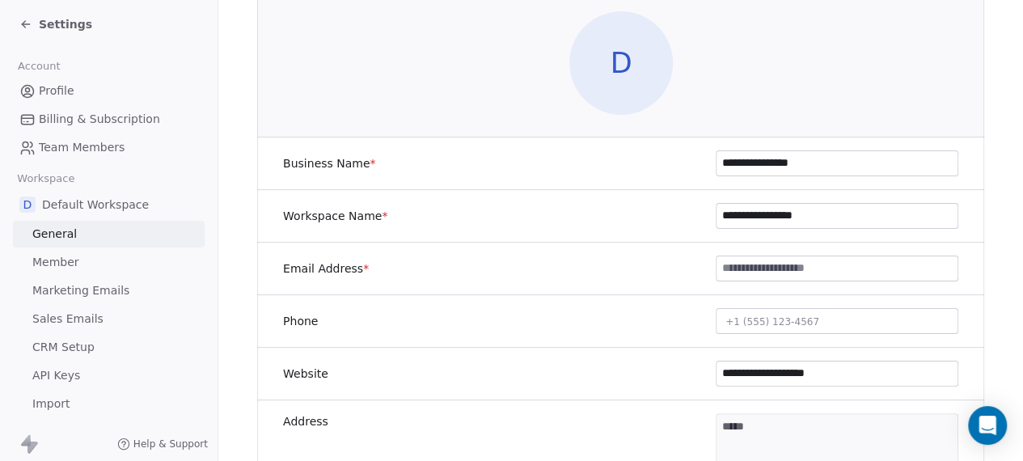
click at [53, 90] on span "Profile" at bounding box center [57, 90] width 36 height 17
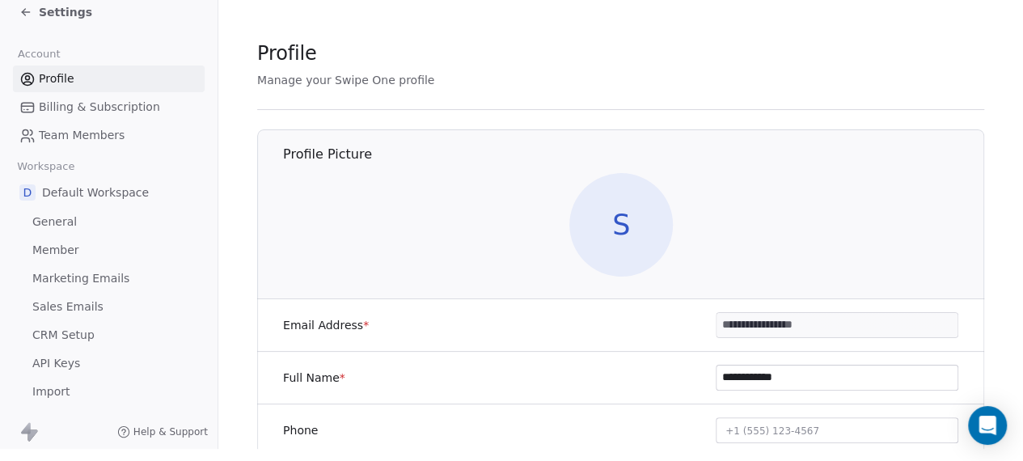
click at [47, 4] on span "Settings" at bounding box center [65, 12] width 53 height 16
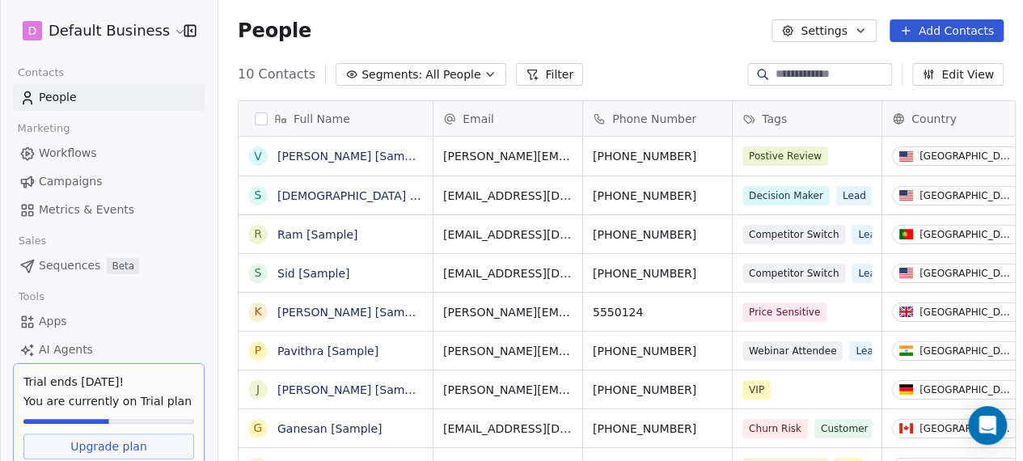
click at [166, 27] on html "D Default Business Contacts People Marketing Workflows Campaigns Metrics & Even…" at bounding box center [511, 230] width 1023 height 461
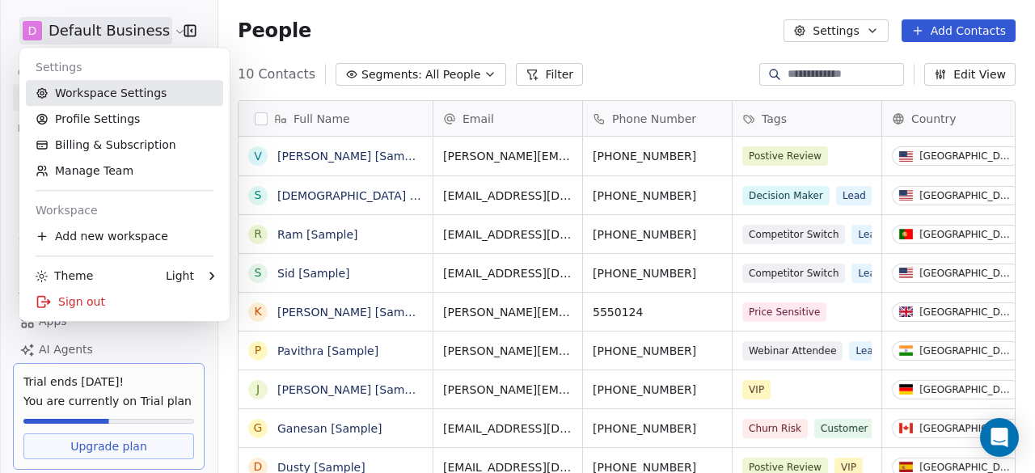
click at [149, 90] on link "Workspace Settings" at bounding box center [124, 93] width 197 height 26
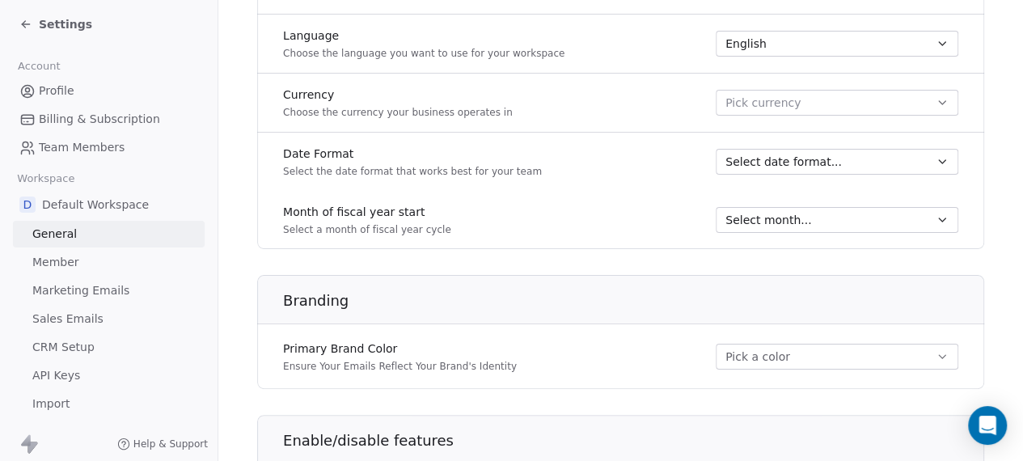
click at [30, 23] on icon at bounding box center [25, 24] width 13 height 13
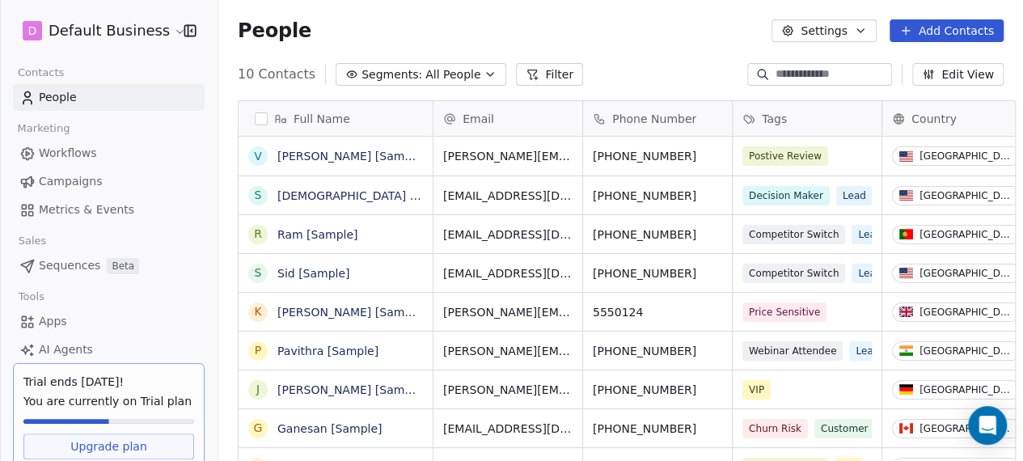
scroll to position [403, 804]
click at [88, 25] on html "D Default Business Contacts People Marketing Workflows Campaigns Metrics & Even…" at bounding box center [511, 230] width 1023 height 461
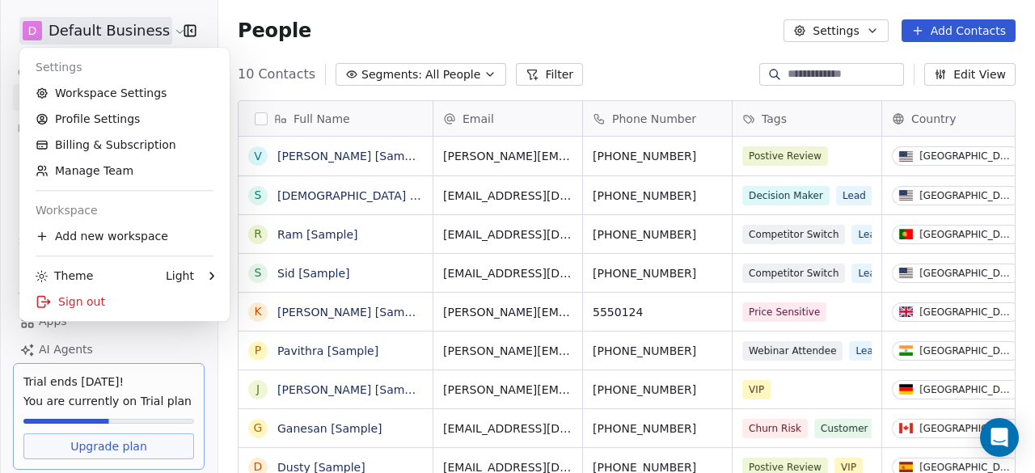
click at [88, 25] on html "D Default Business Contacts People Marketing Workflows Campaigns Metrics & Even…" at bounding box center [517, 236] width 1035 height 473
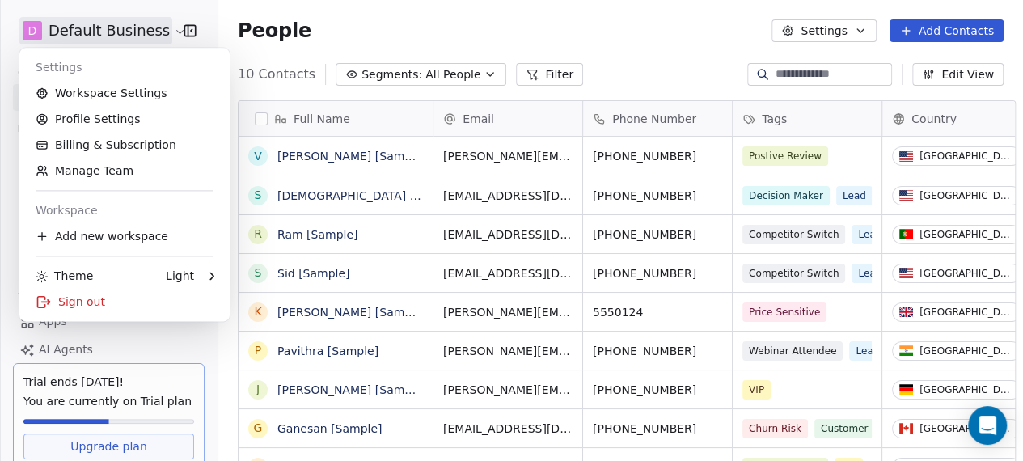
click at [152, 37] on html "D Default Business Contacts People Marketing Workflows Campaigns Metrics & Even…" at bounding box center [511, 230] width 1023 height 461
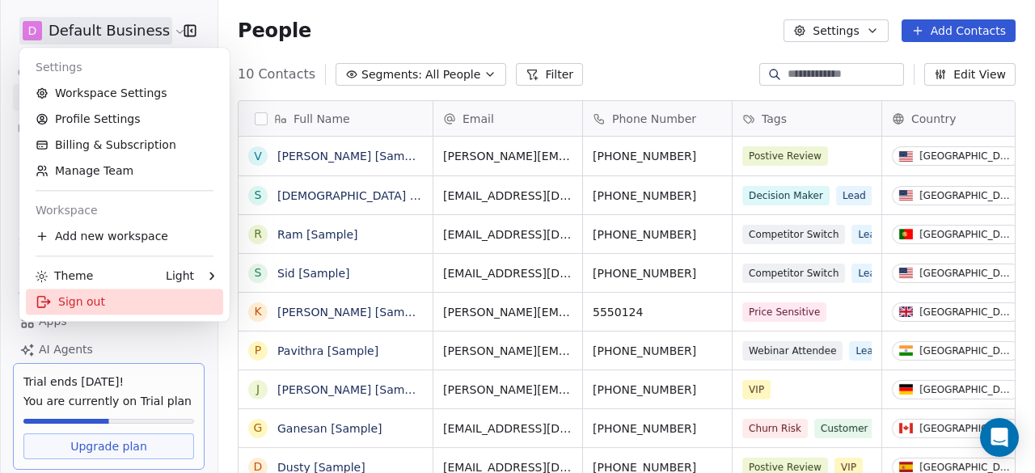
click at [81, 302] on div "Sign out" at bounding box center [124, 302] width 197 height 26
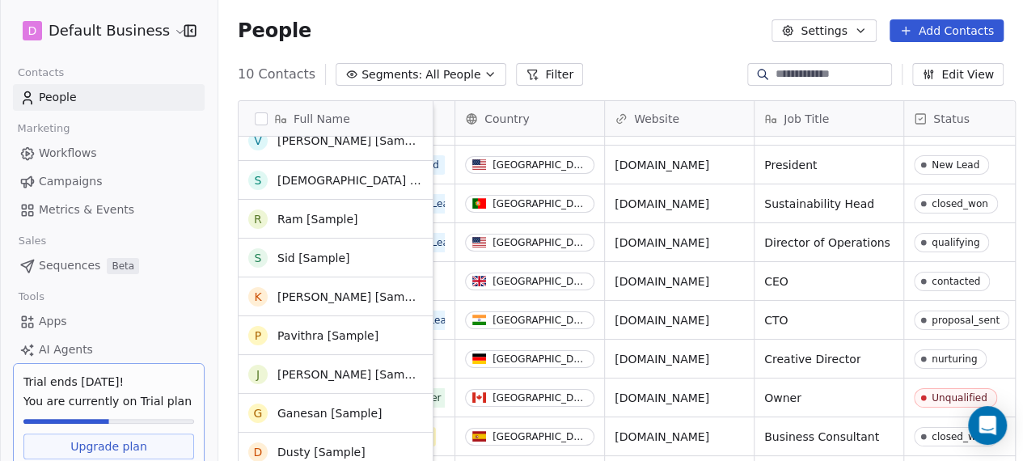
scroll to position [31, 0]
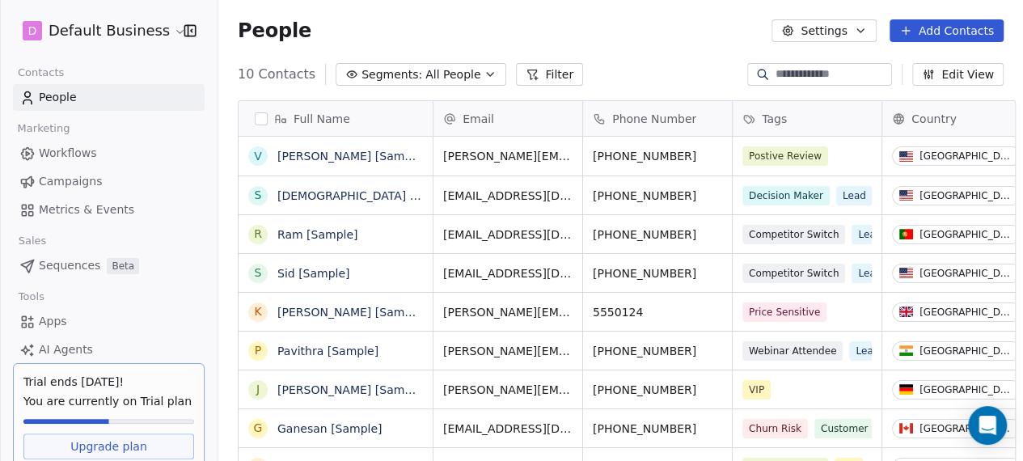
click at [168, 27] on html "D Default Business Contacts People Marketing Workflows Campaigns Metrics & Even…" at bounding box center [511, 230] width 1023 height 461
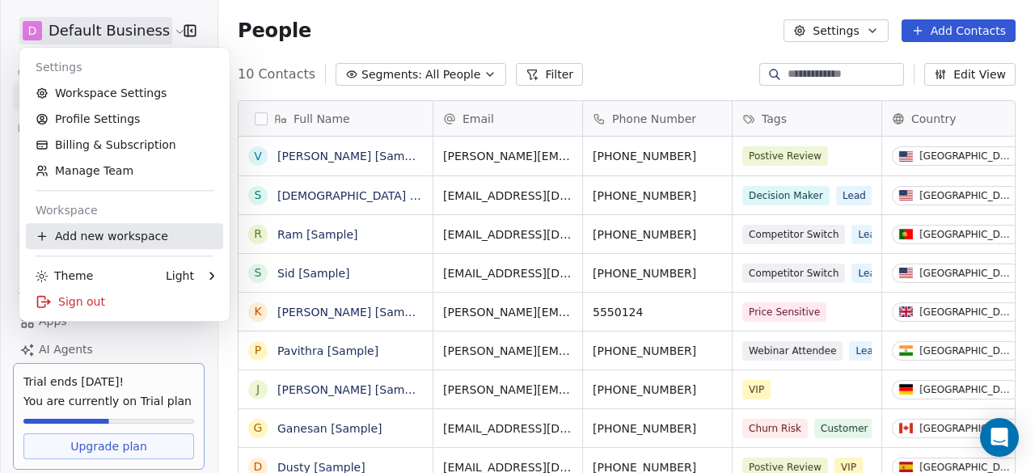
click at [82, 244] on div "Add new workspace" at bounding box center [124, 236] width 197 height 26
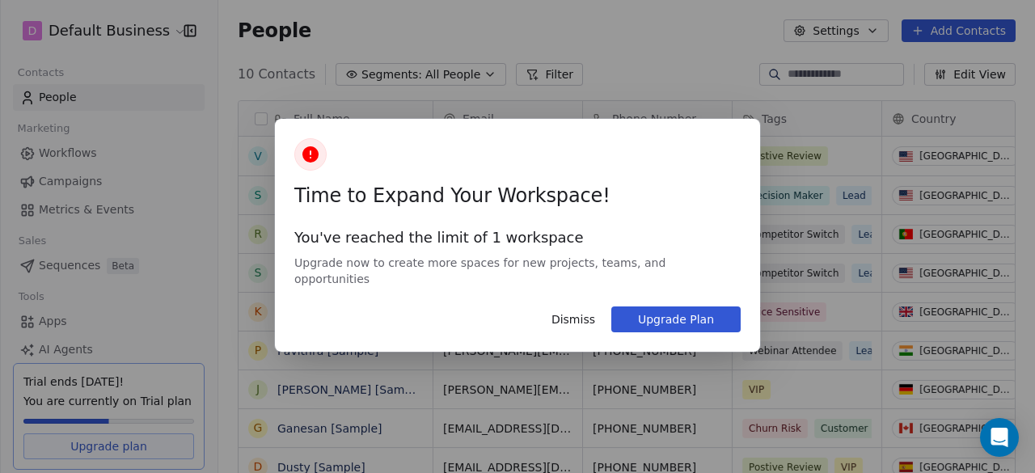
click at [568, 316] on button "Dismiss" at bounding box center [573, 319] width 63 height 27
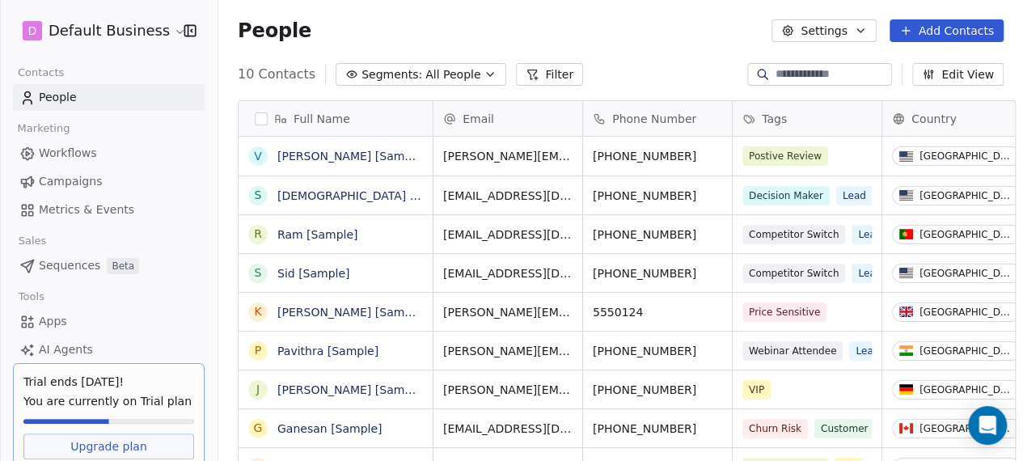
click at [170, 27] on html "D Default Business Contacts People Marketing Workflows Campaigns Metrics & Even…" at bounding box center [511, 230] width 1023 height 461
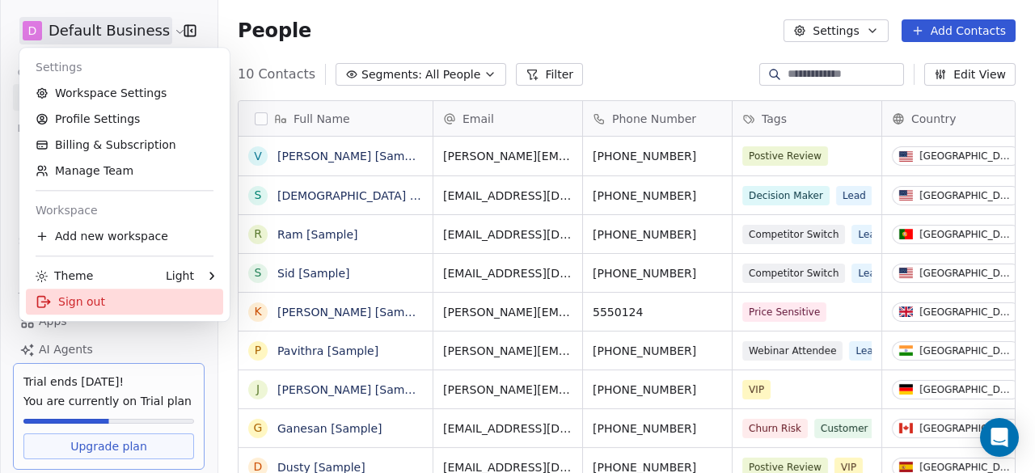
click at [61, 311] on div "Sign out" at bounding box center [124, 302] width 197 height 26
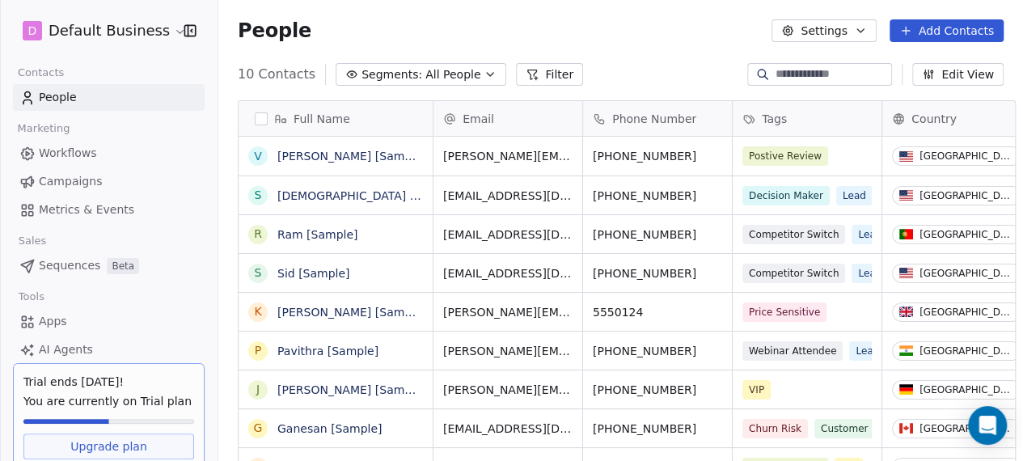
click at [171, 27] on html "D Default Business Contacts People Marketing Workflows Campaigns Metrics & Even…" at bounding box center [511, 230] width 1023 height 461
